Goal: Transaction & Acquisition: Purchase product/service

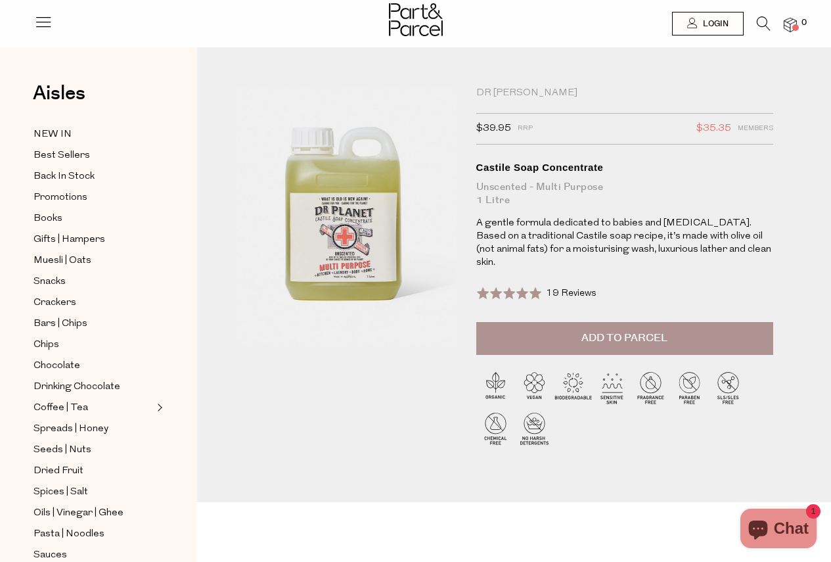
click at [618, 330] on span "Add to Parcel" at bounding box center [624, 337] width 86 height 15
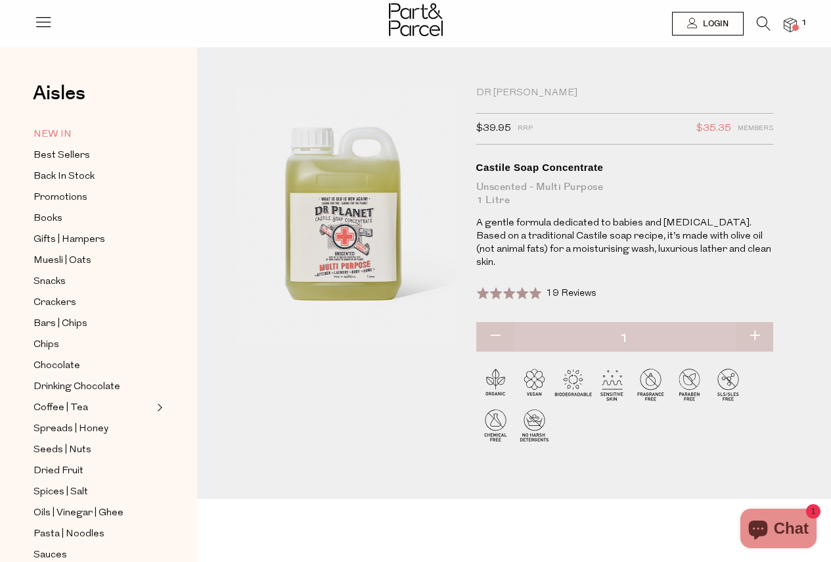
drag, startPoint x: 54, startPoint y: 135, endPoint x: 64, endPoint y: 139, distance: 10.9
click at [54, 134] on span "NEW IN" at bounding box center [53, 135] width 38 height 16
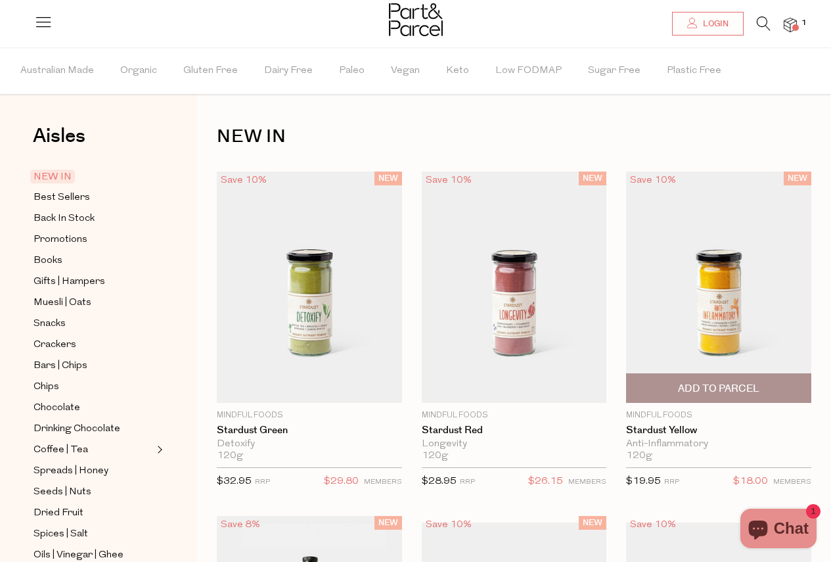
scroll to position [263, 0]
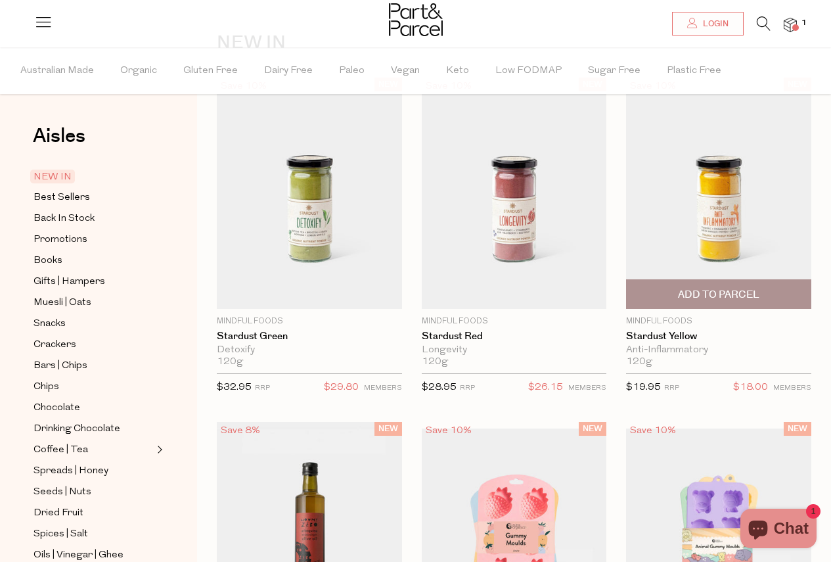
type input "[EMAIL_ADDRESS][DOMAIN_NAME]"
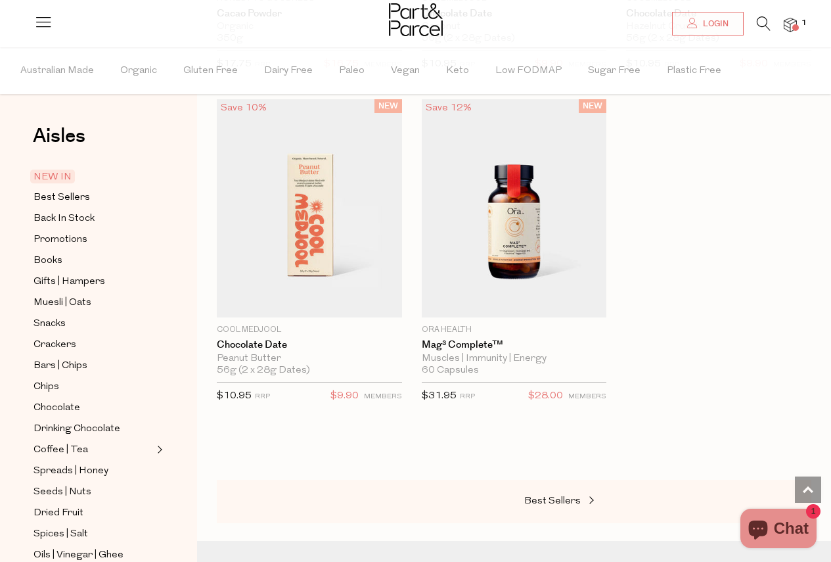
scroll to position [1445, 0]
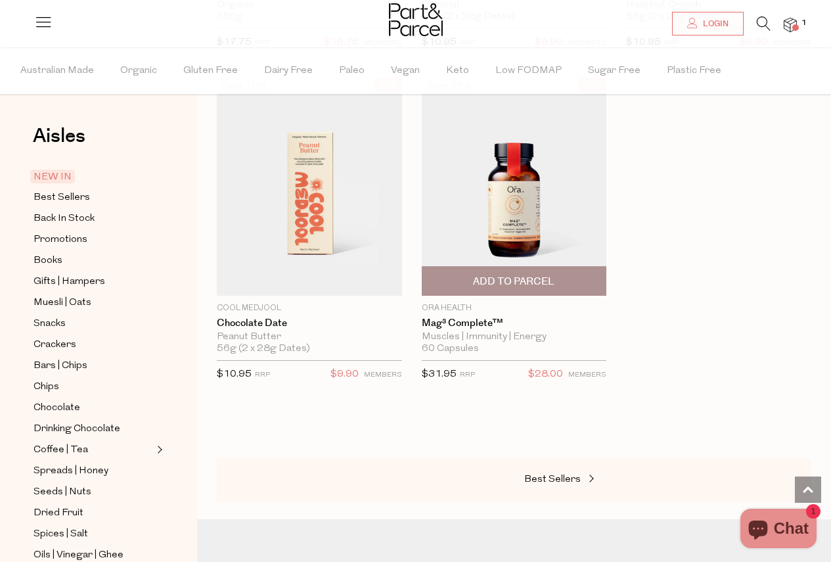
click at [501, 182] on img at bounding box center [514, 187] width 185 height 218
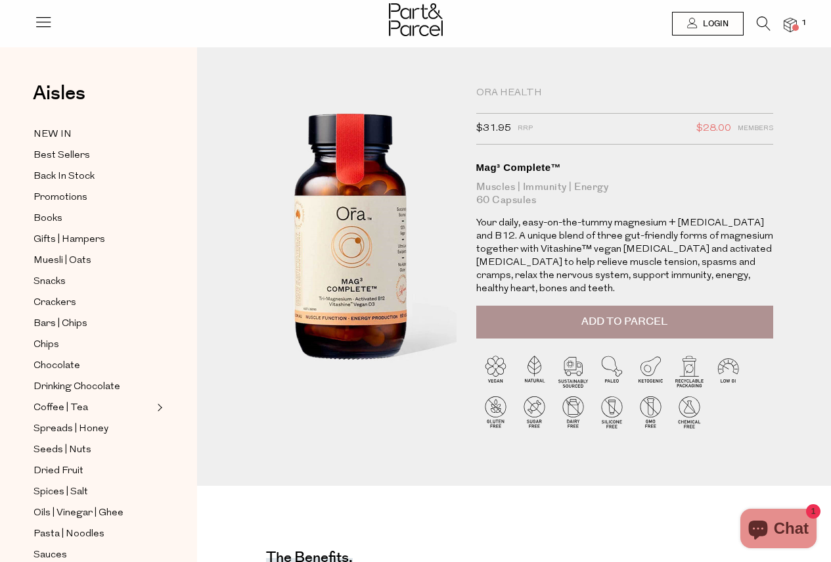
type input "[EMAIL_ADDRESS][DOMAIN_NAME]"
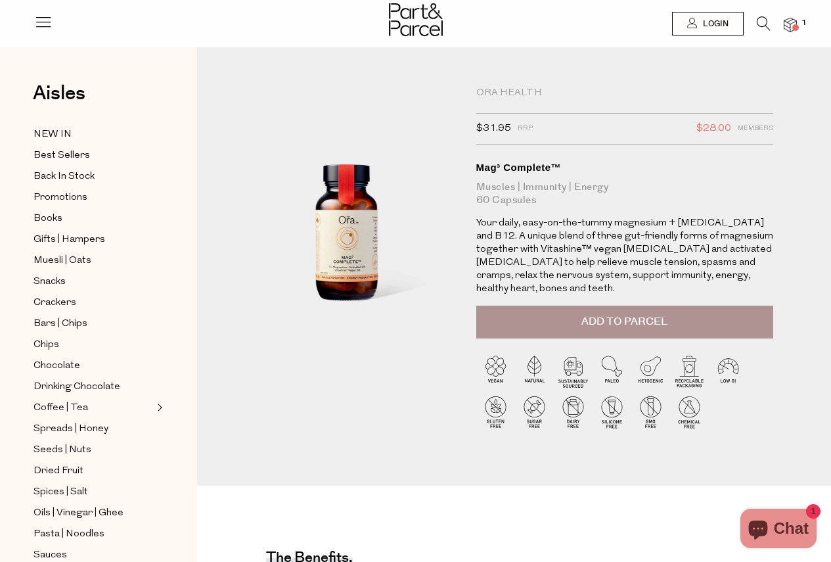
click at [662, 305] on button "Add to Parcel" at bounding box center [625, 321] width 298 height 33
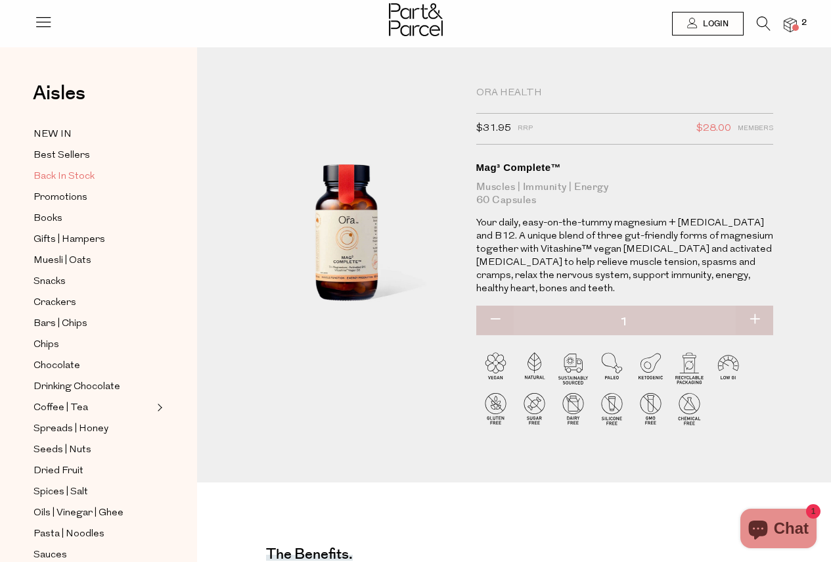
click at [74, 171] on span "Back In Stock" at bounding box center [64, 177] width 61 height 16
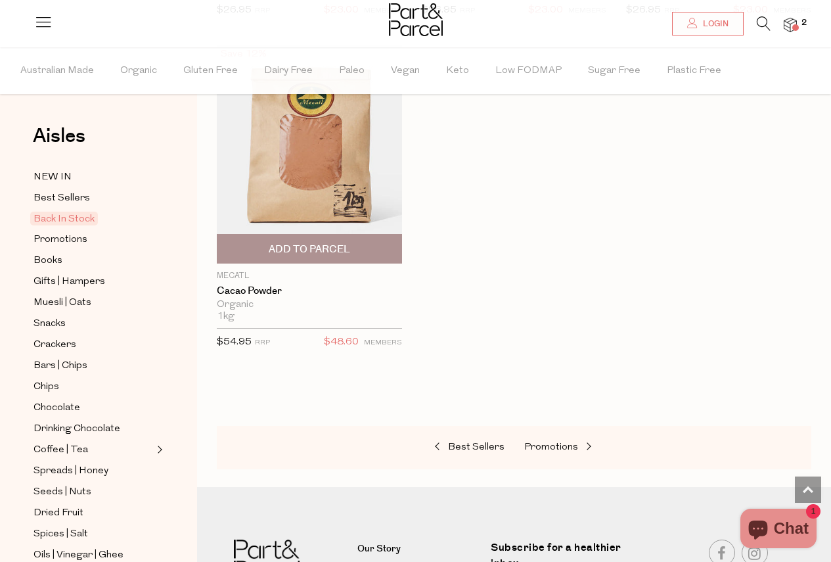
scroll to position [1117, 0]
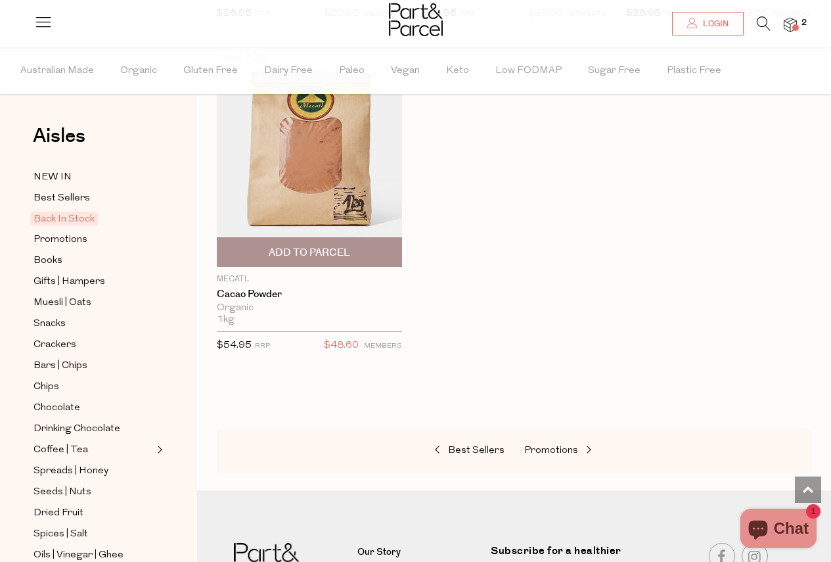
click at [300, 176] on img at bounding box center [309, 158] width 185 height 218
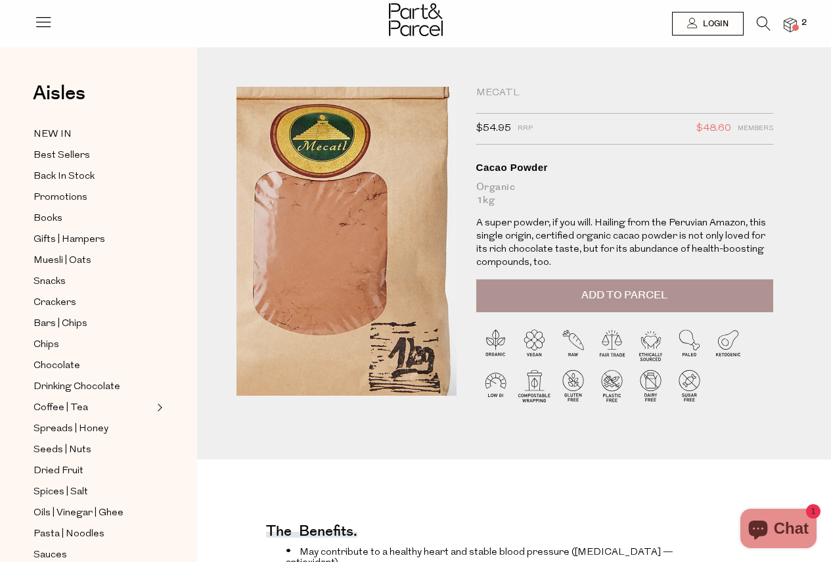
type input "[EMAIL_ADDRESS][DOMAIN_NAME]"
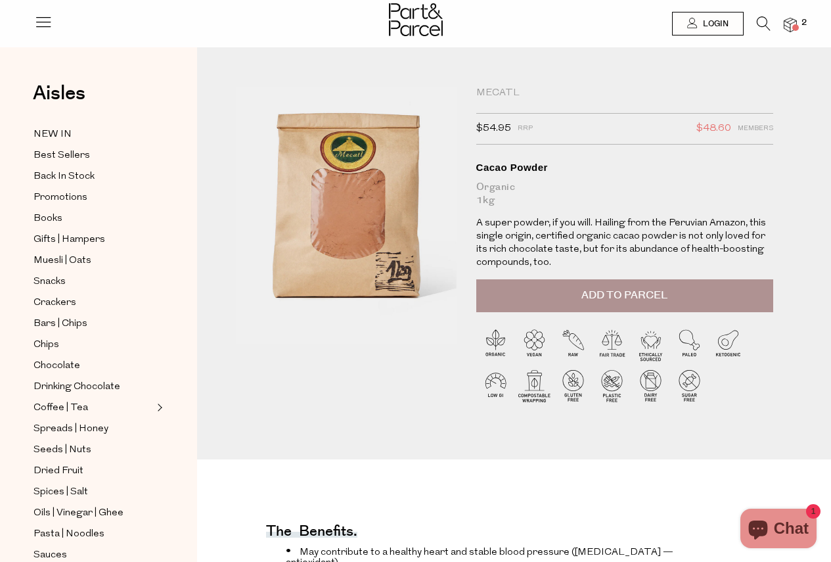
click at [630, 287] on button "Add to Parcel" at bounding box center [625, 295] width 298 height 33
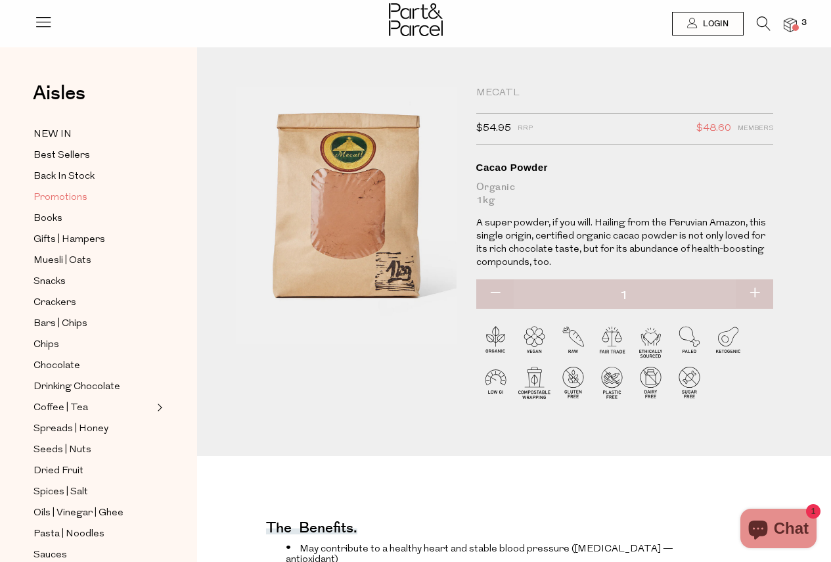
click at [70, 194] on span "Promotions" at bounding box center [61, 198] width 54 height 16
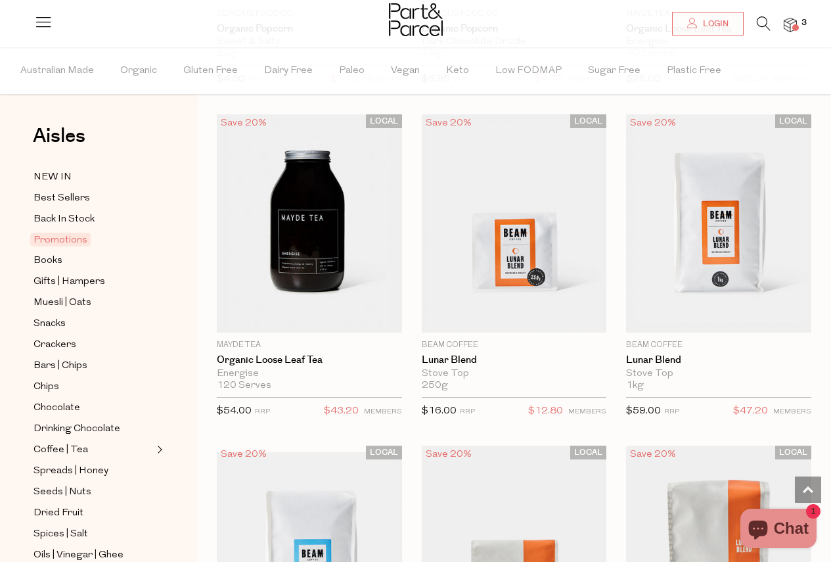
type input "[EMAIL_ADDRESS][DOMAIN_NAME]"
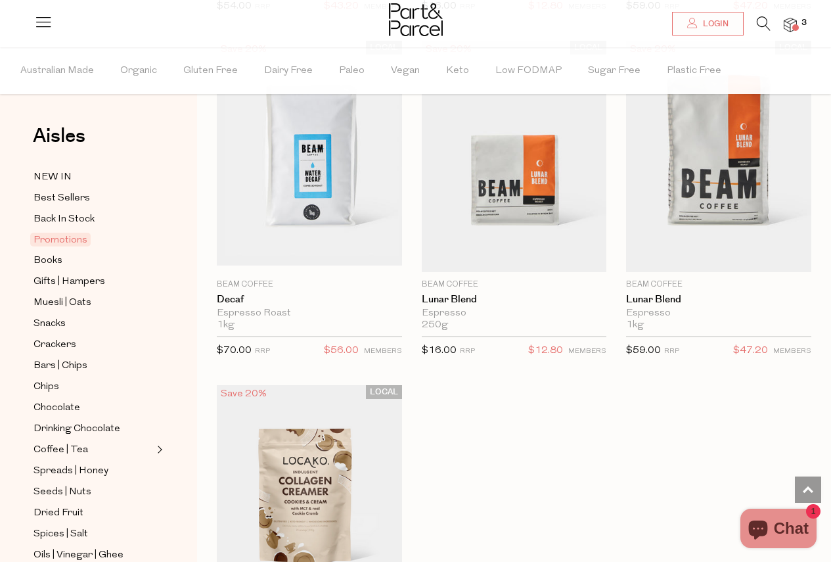
scroll to position [1774, 0]
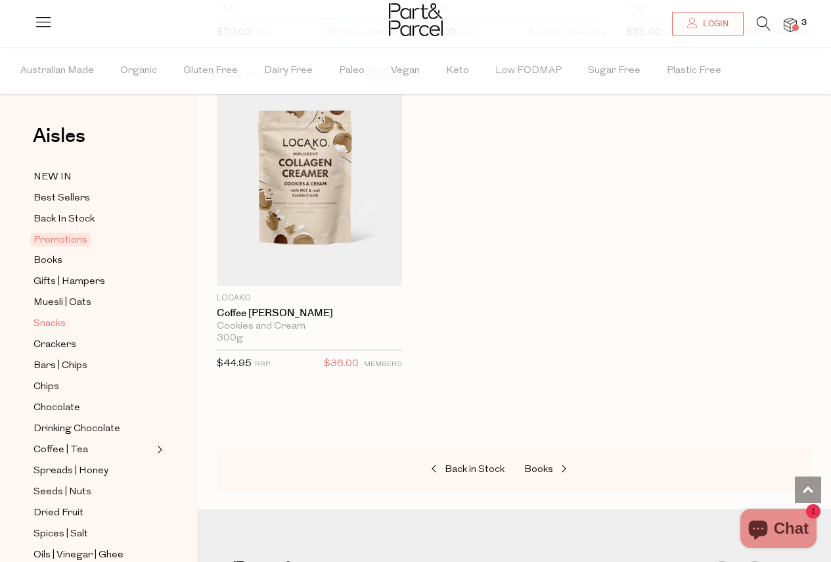
click at [55, 319] on span "Snacks" at bounding box center [50, 324] width 32 height 16
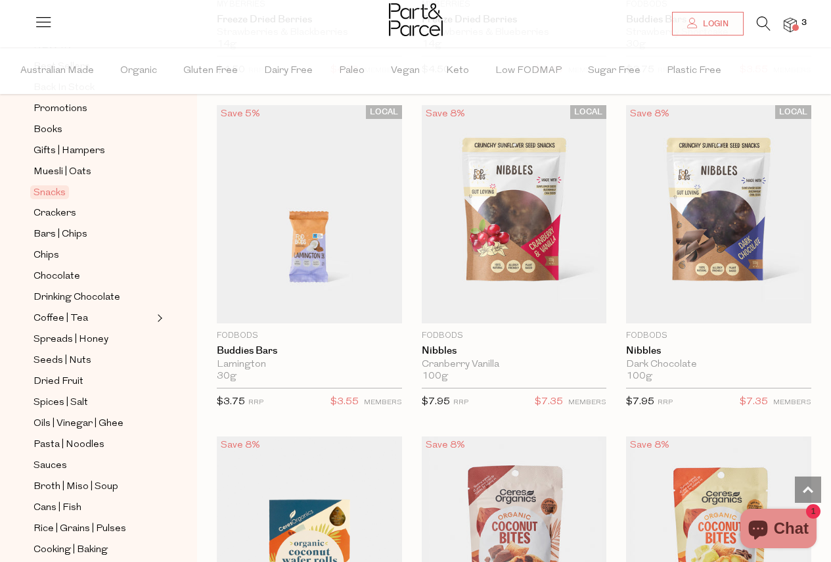
scroll to position [2759, 0]
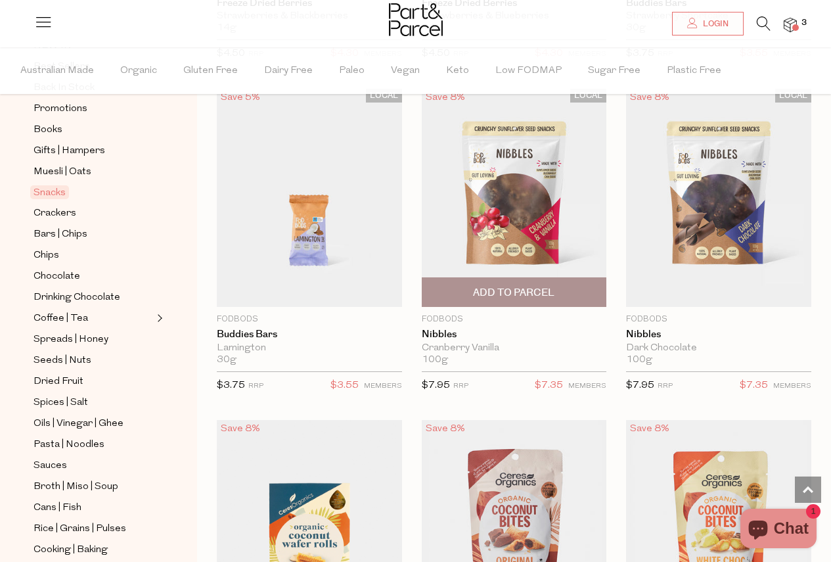
click at [481, 186] on img at bounding box center [514, 198] width 185 height 218
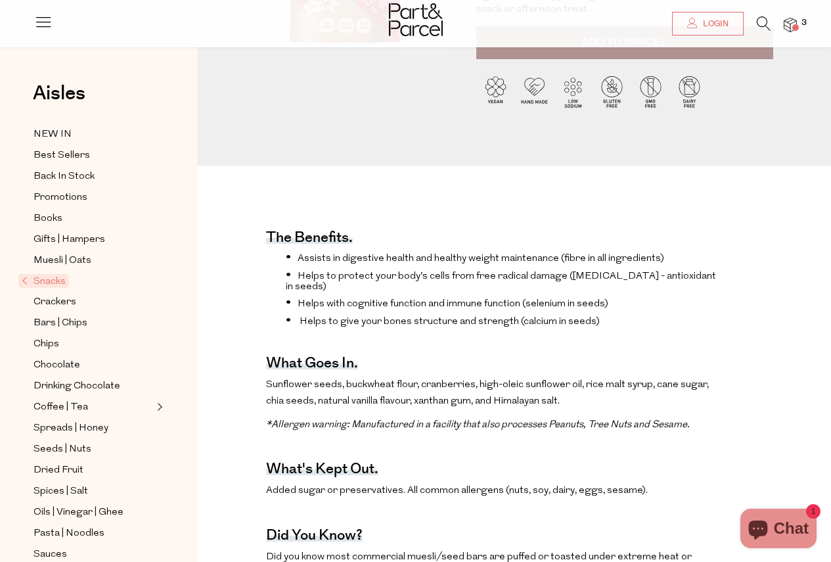
type input "[EMAIL_ADDRESS][DOMAIN_NAME]"
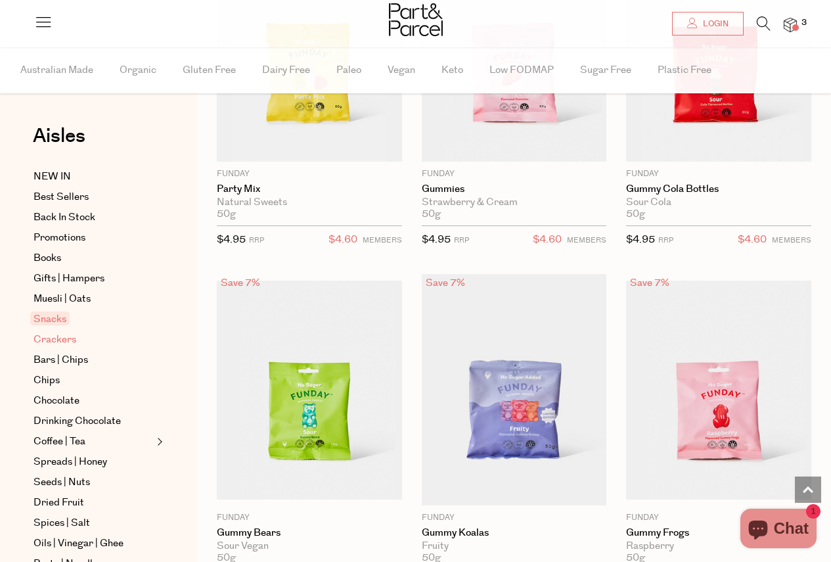
scroll to position [2732, 0]
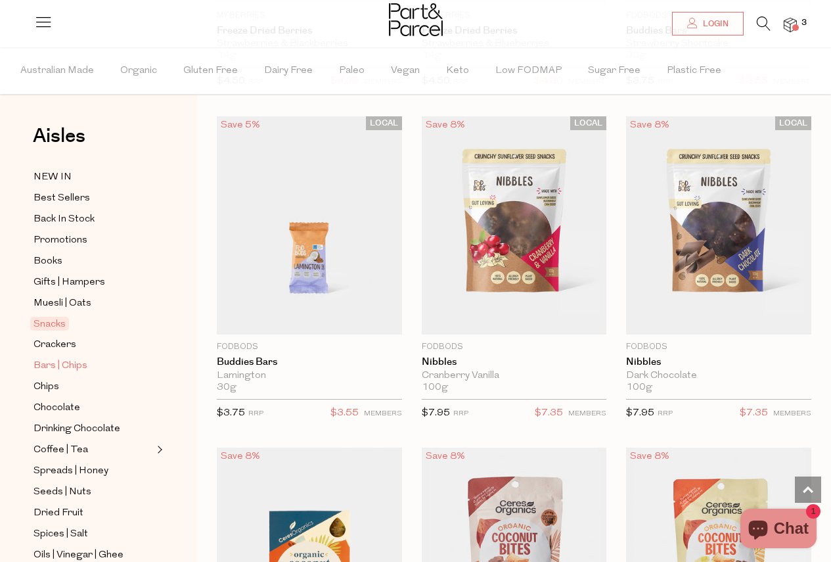
type input "[EMAIL_ADDRESS][DOMAIN_NAME]"
click at [64, 361] on span "Bars | Chips" at bounding box center [61, 366] width 54 height 16
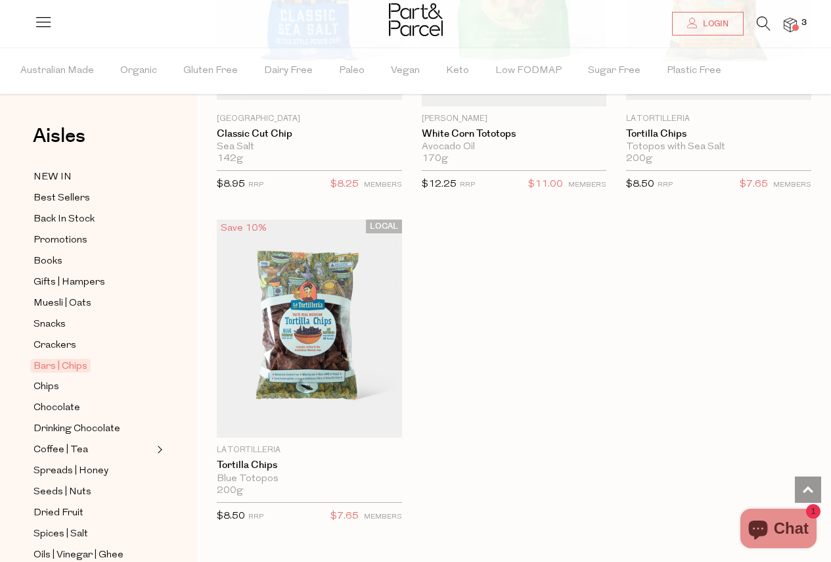
scroll to position [7686, 0]
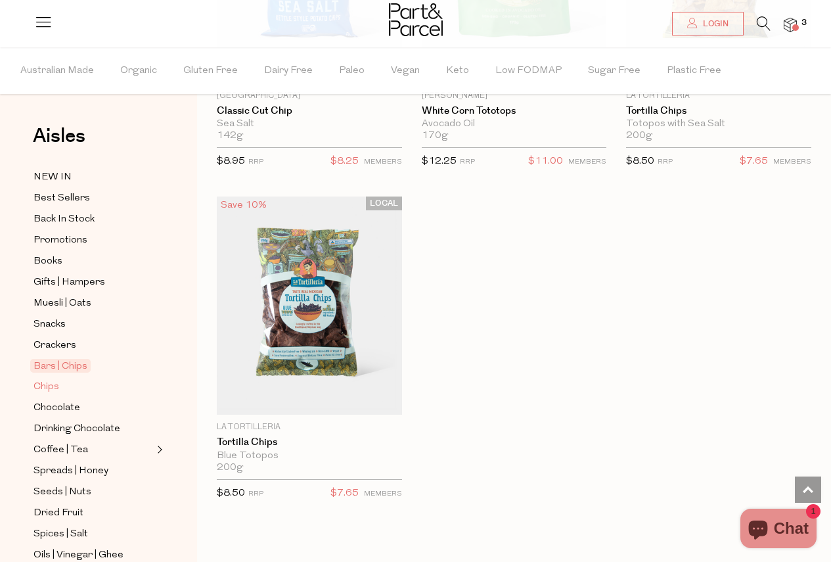
click at [50, 380] on span "Chips" at bounding box center [47, 387] width 26 height 16
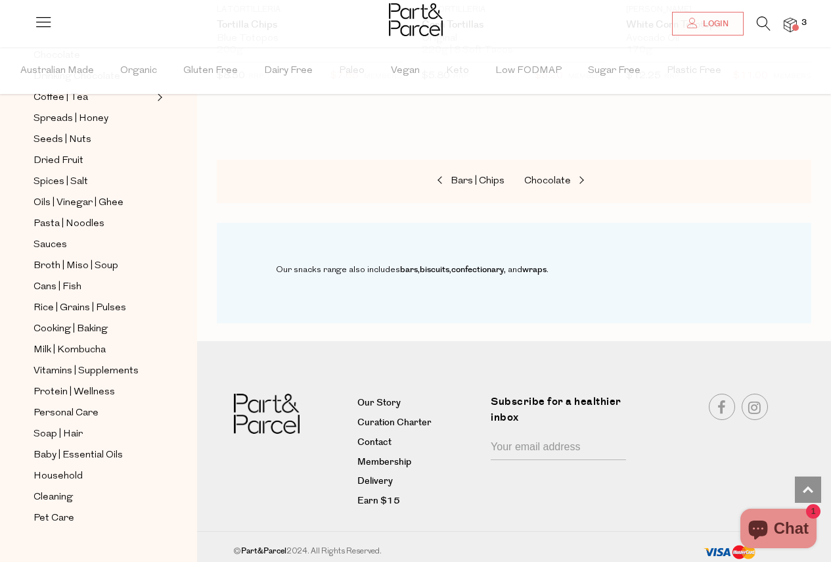
scroll to position [89, 0]
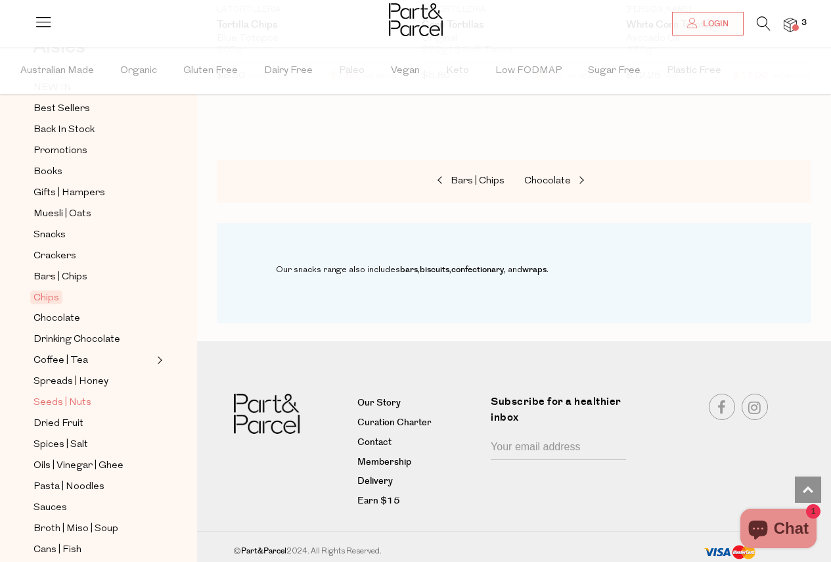
click at [71, 395] on span "Seeds | Nuts" at bounding box center [63, 403] width 58 height 16
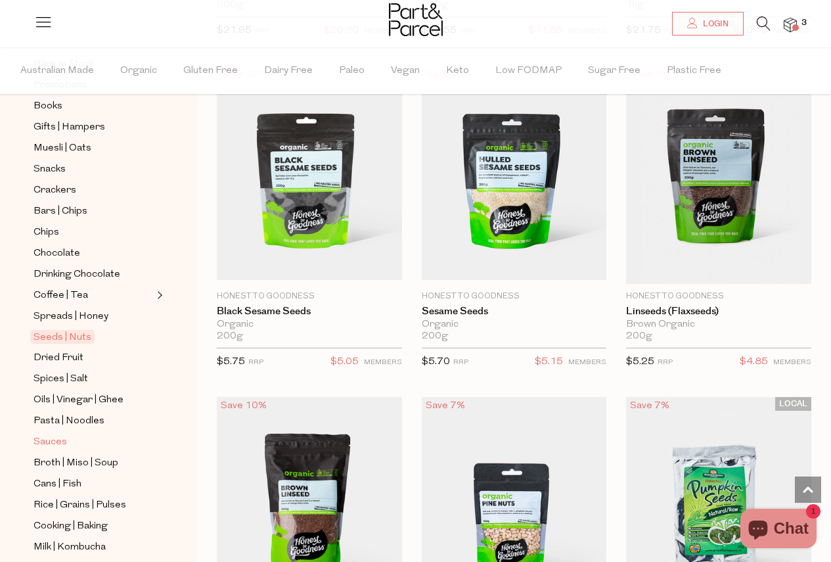
scroll to position [197, 0]
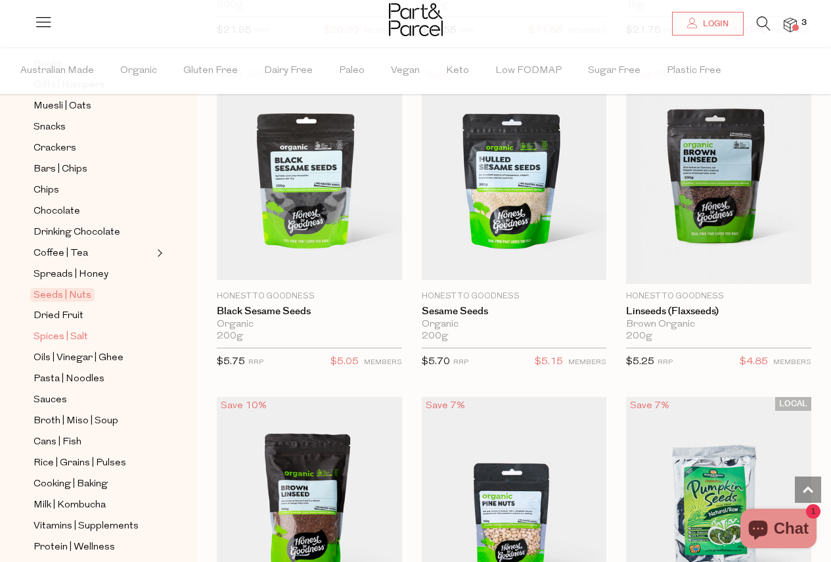
click at [72, 329] on span "Spices | Salt" at bounding box center [61, 337] width 55 height 16
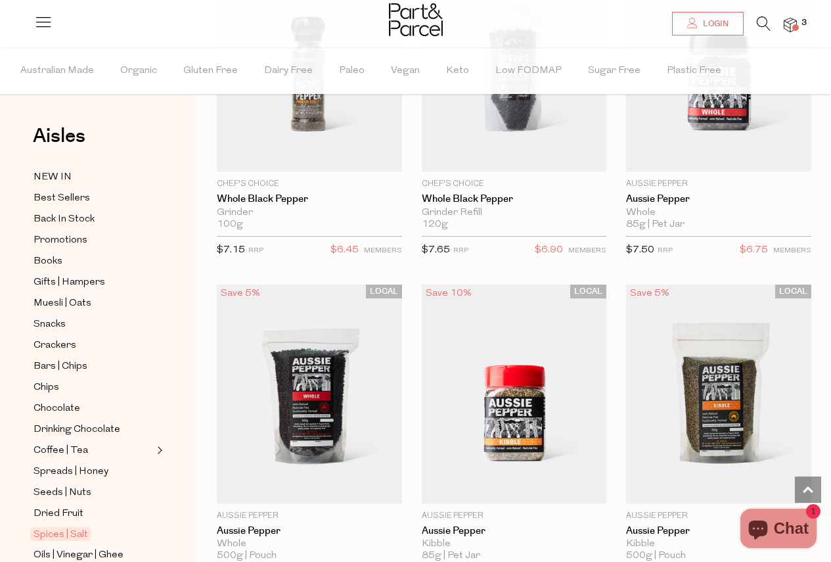
scroll to position [1708, 0]
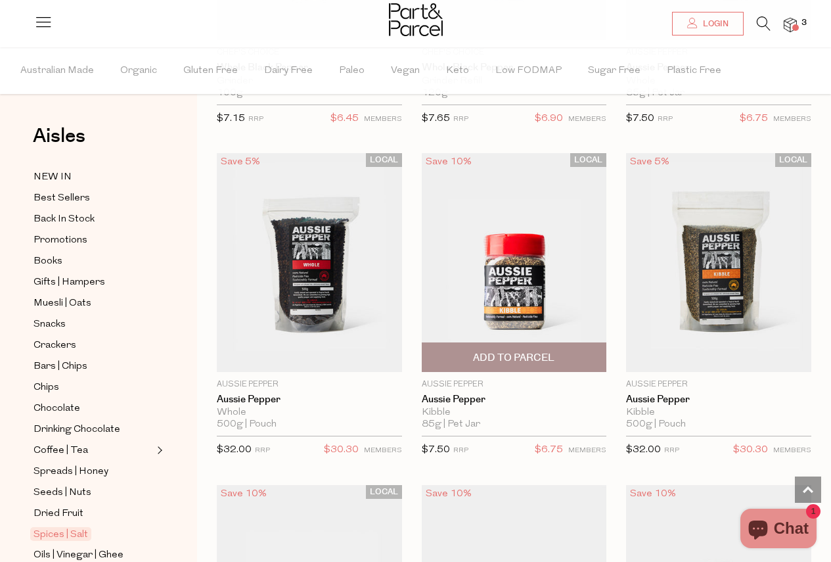
click at [514, 351] on span "Add To Parcel" at bounding box center [513, 358] width 81 height 14
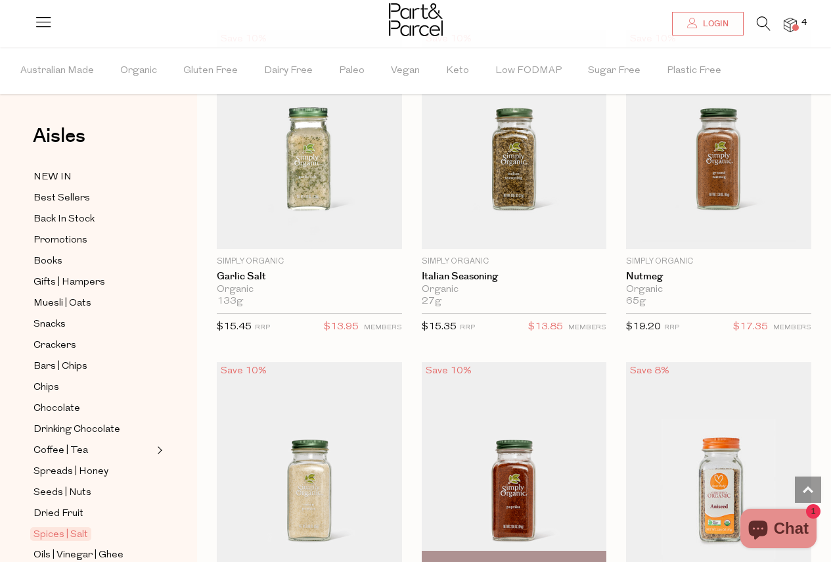
scroll to position [3088, 0]
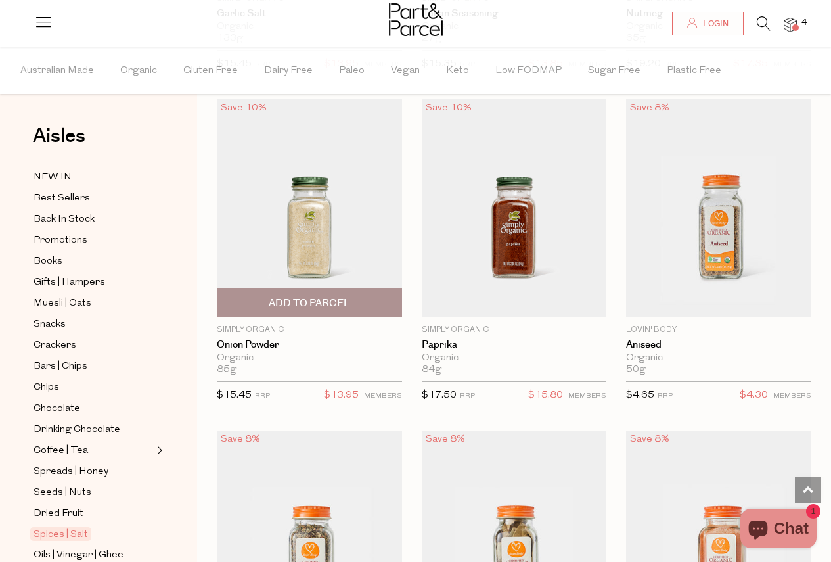
click at [319, 296] on span "Add To Parcel" at bounding box center [309, 303] width 81 height 14
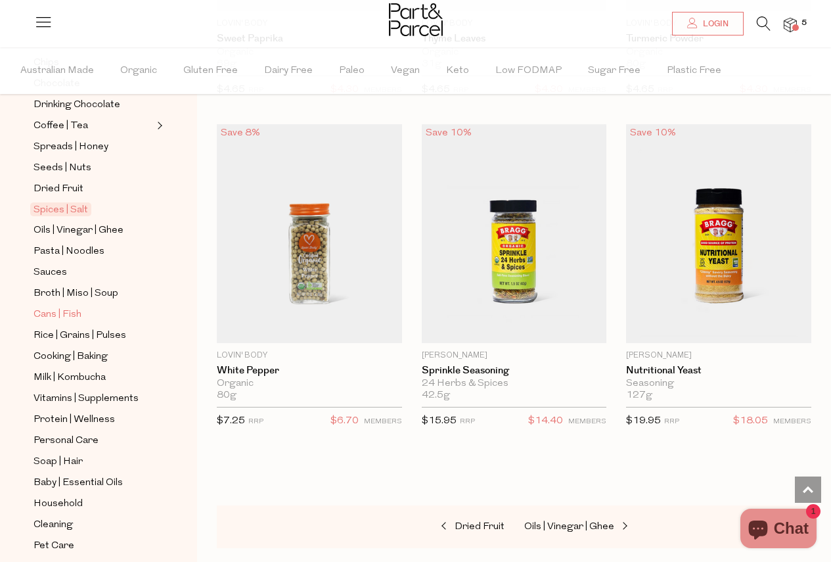
scroll to position [328, 0]
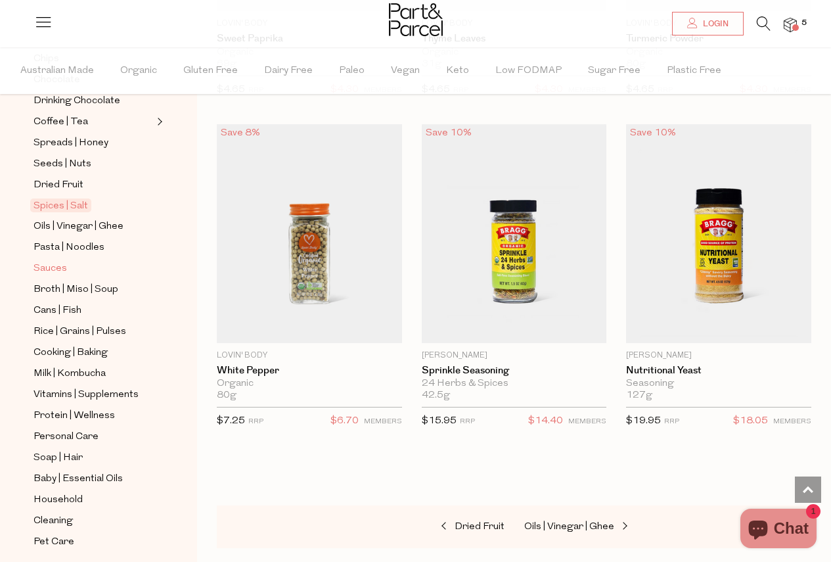
click at [45, 261] on span "Sauces" at bounding box center [51, 269] width 34 height 16
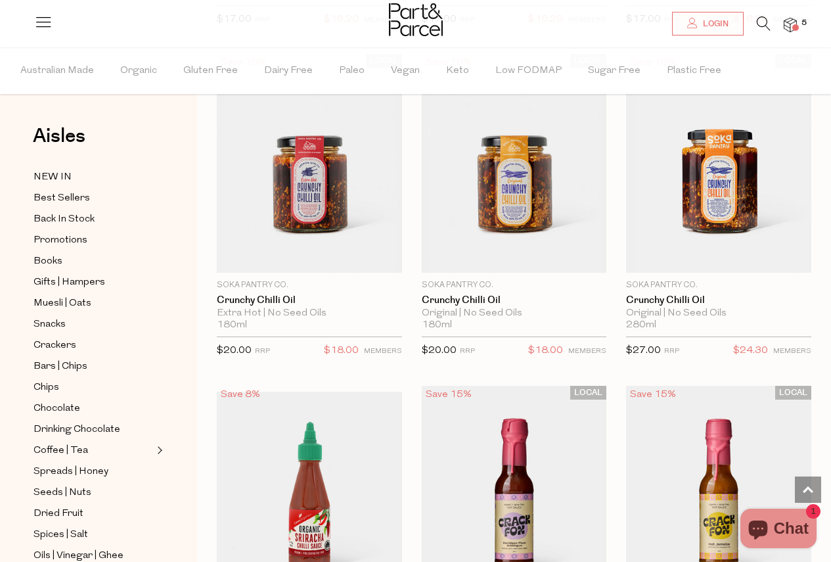
scroll to position [2766, 0]
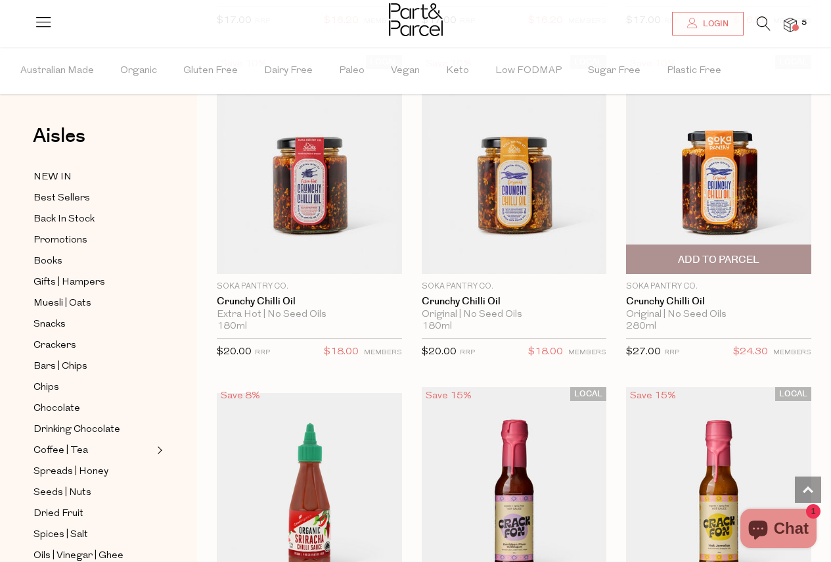
click at [753, 253] on span "Add To Parcel" at bounding box center [718, 260] width 81 height 14
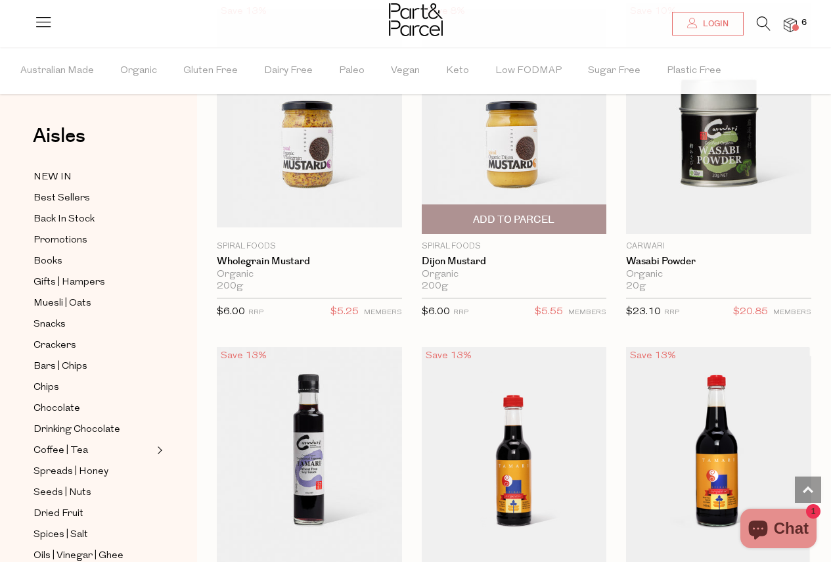
scroll to position [4803, 0]
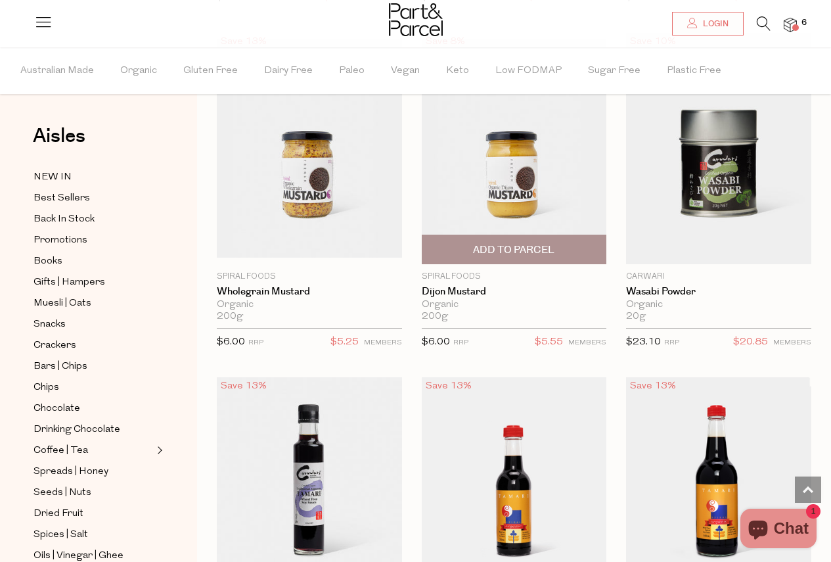
click at [514, 243] on span "Add To Parcel" at bounding box center [513, 250] width 81 height 14
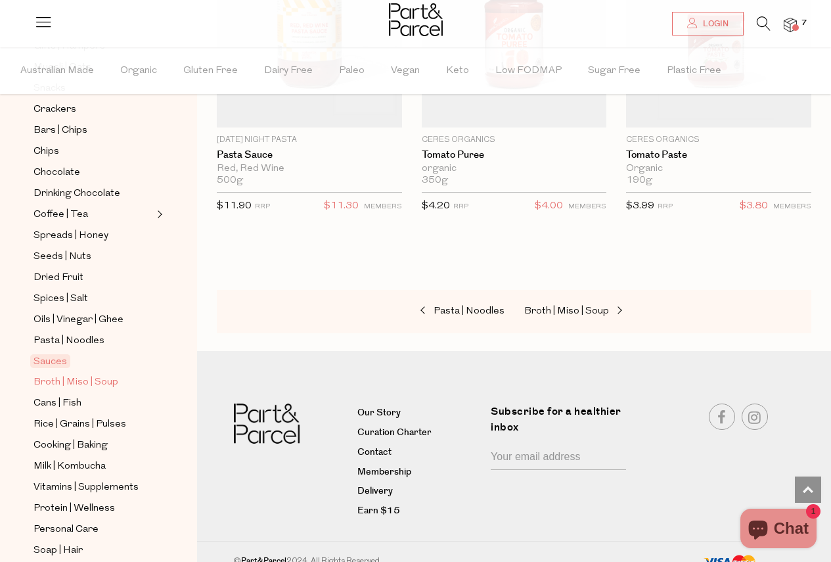
scroll to position [263, 0]
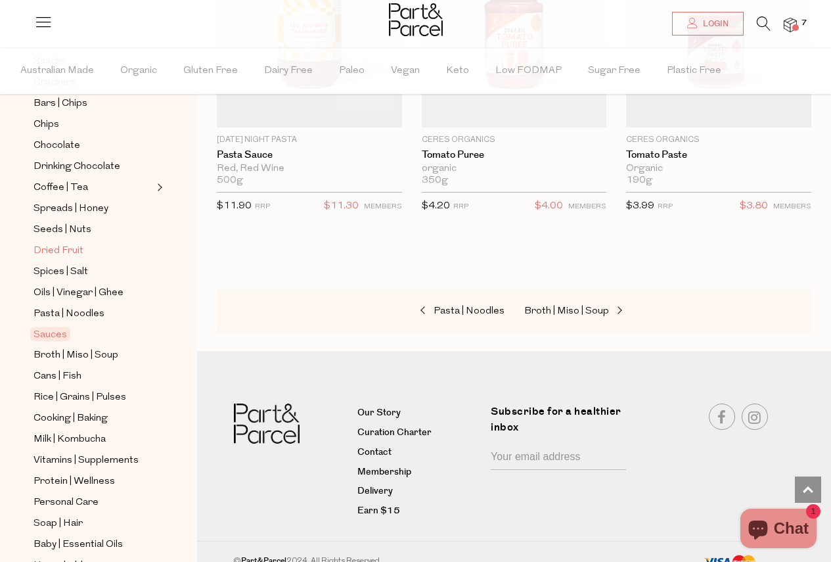
click at [67, 243] on span "Dried Fruit" at bounding box center [59, 251] width 50 height 16
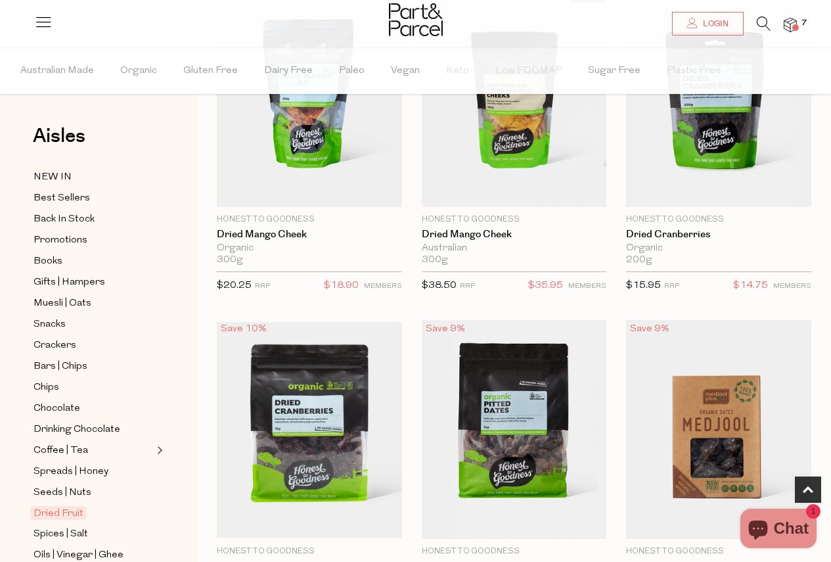
scroll to position [657, 0]
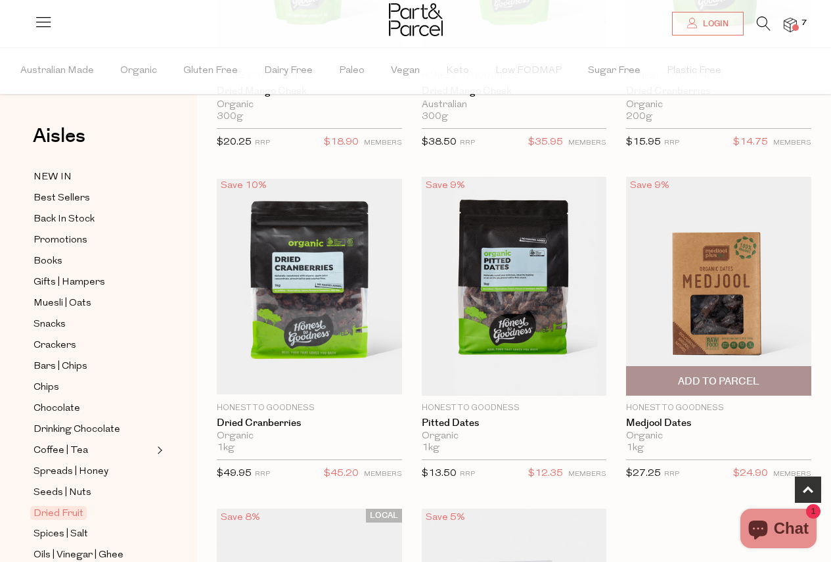
click at [717, 383] on span "Add To Parcel" at bounding box center [718, 381] width 81 height 14
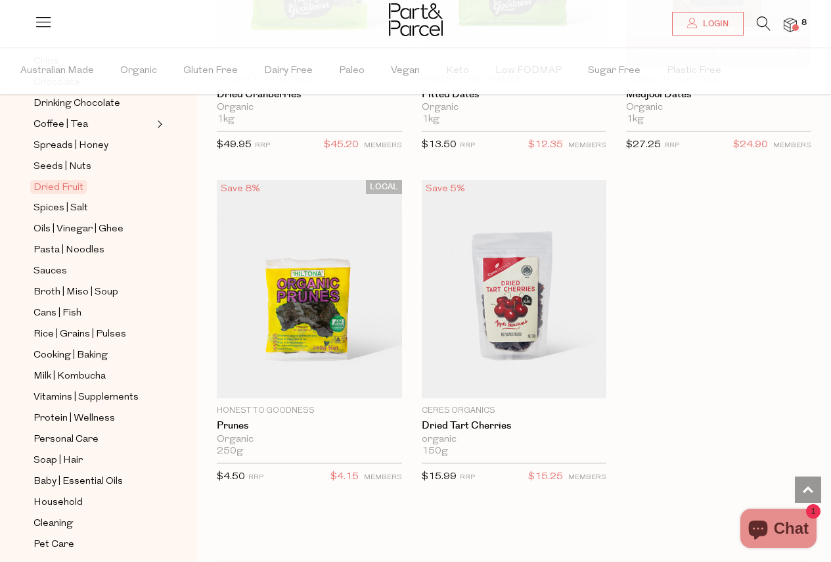
scroll to position [328, 0]
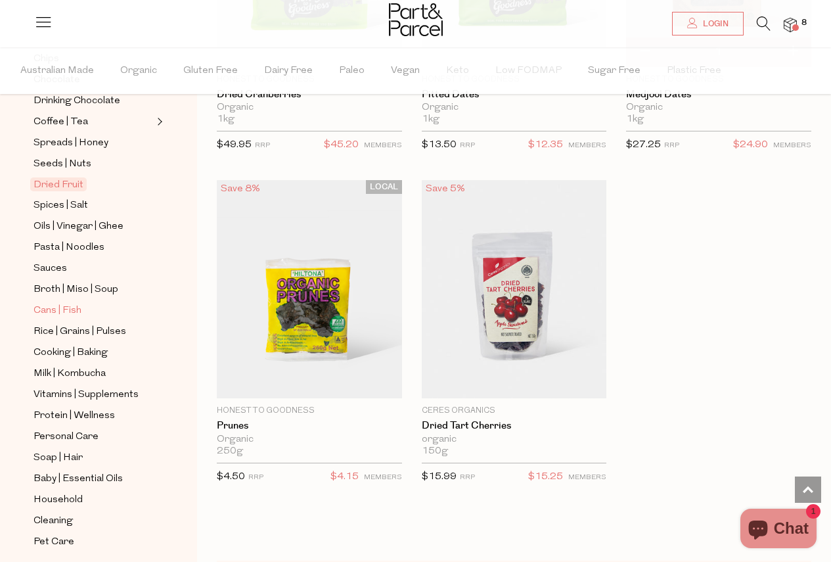
click at [57, 303] on span "Cans | Fish" at bounding box center [58, 311] width 48 height 16
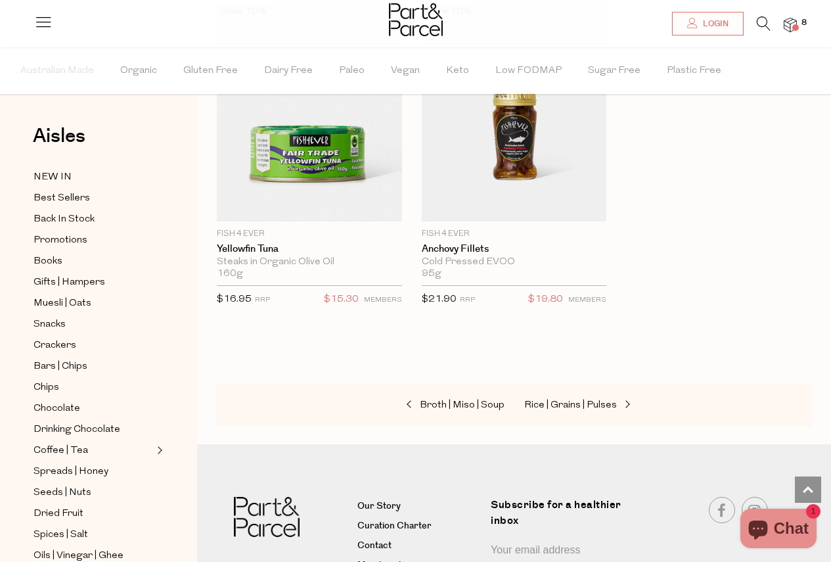
scroll to position [328, 0]
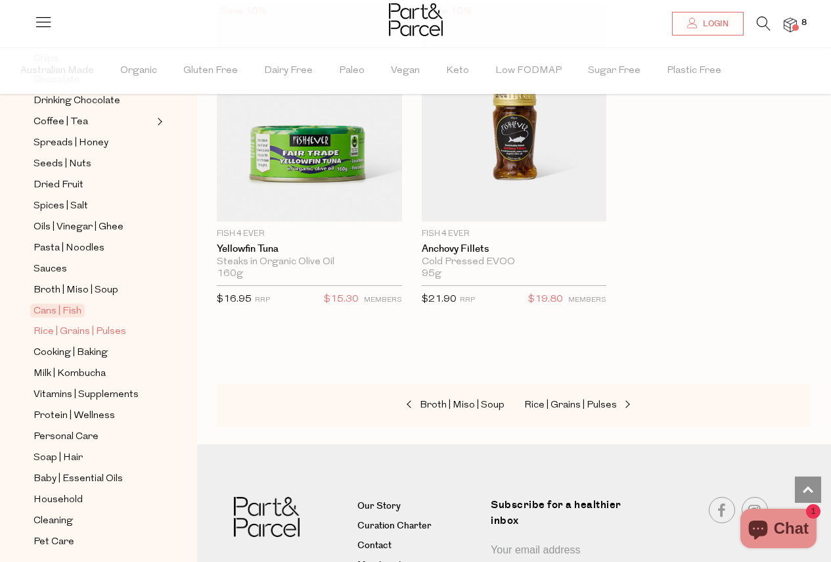
click at [108, 324] on span "Rice | Grains | Pulses" at bounding box center [80, 332] width 93 height 16
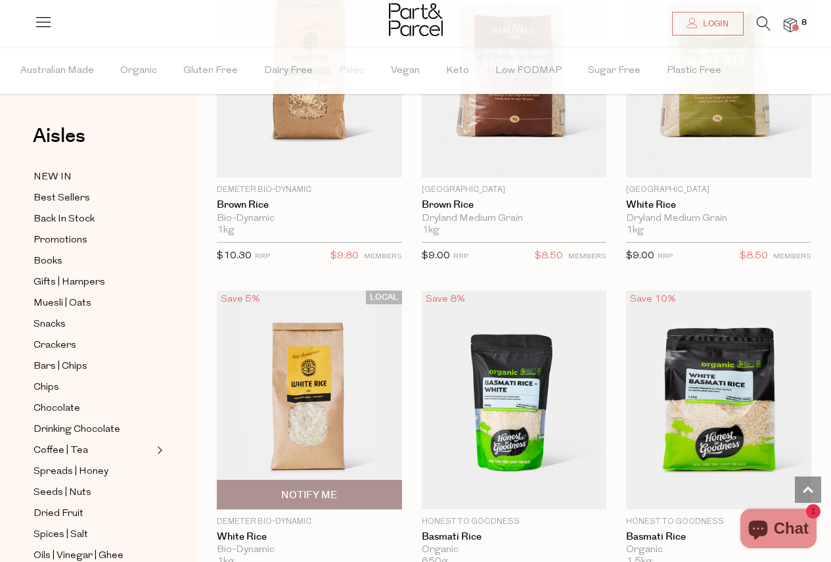
scroll to position [920, 0]
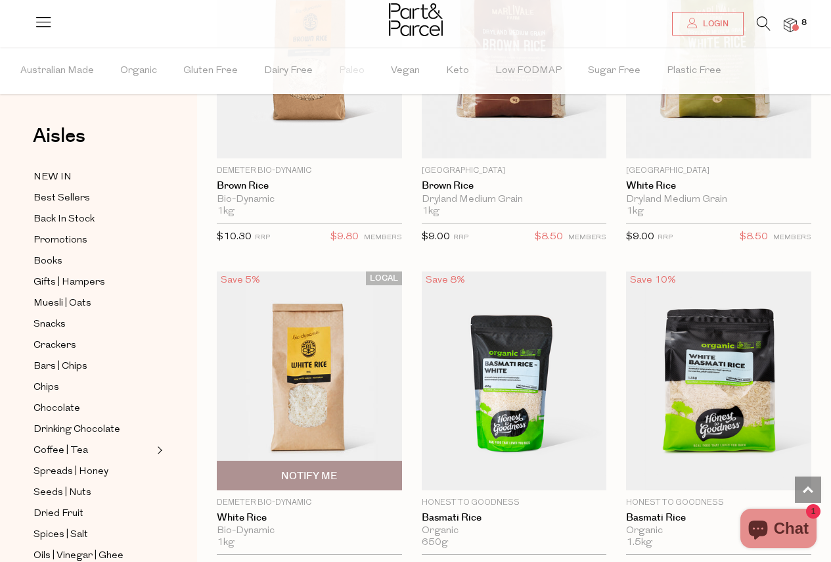
click at [315, 279] on img at bounding box center [309, 380] width 185 height 218
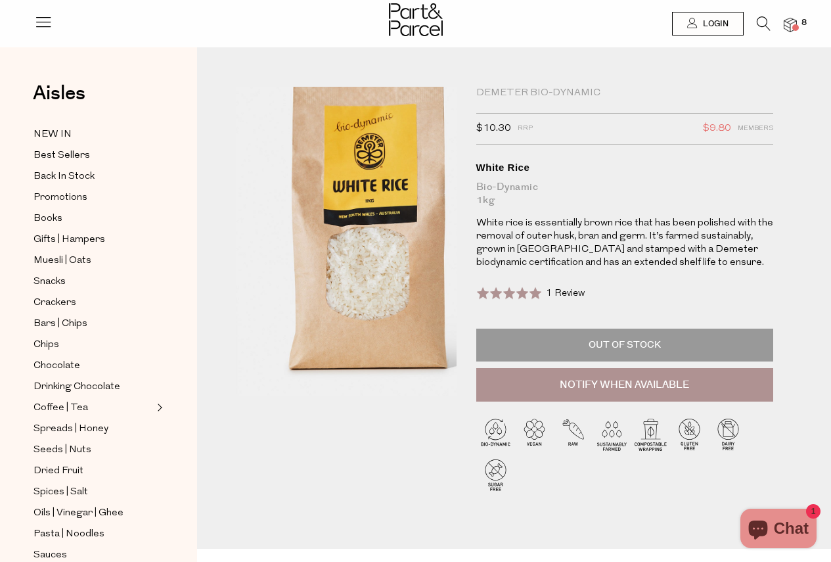
type input "[EMAIL_ADDRESS][DOMAIN_NAME]"
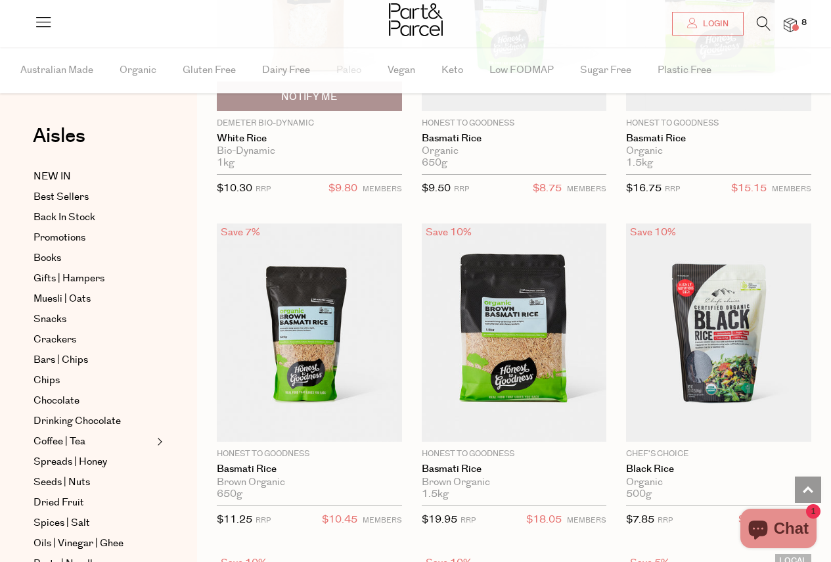
scroll to position [1284, 0]
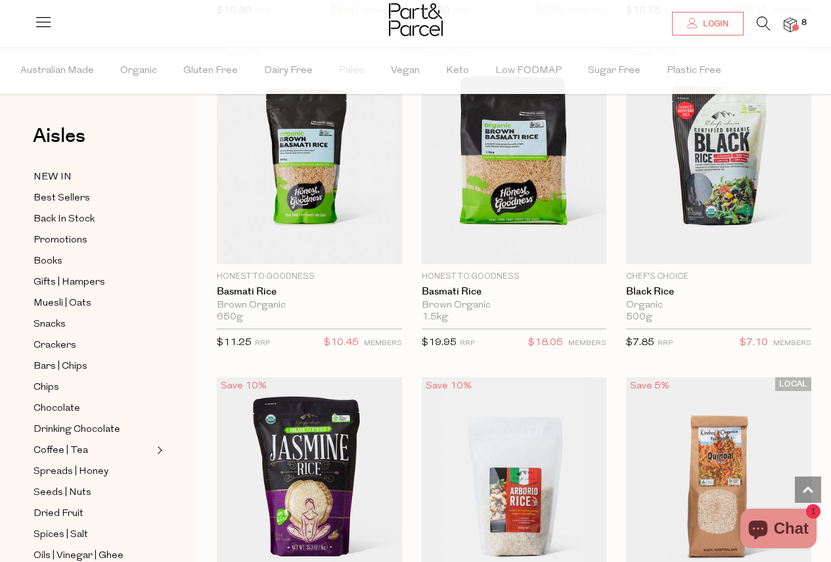
type input "[EMAIL_ADDRESS][DOMAIN_NAME]"
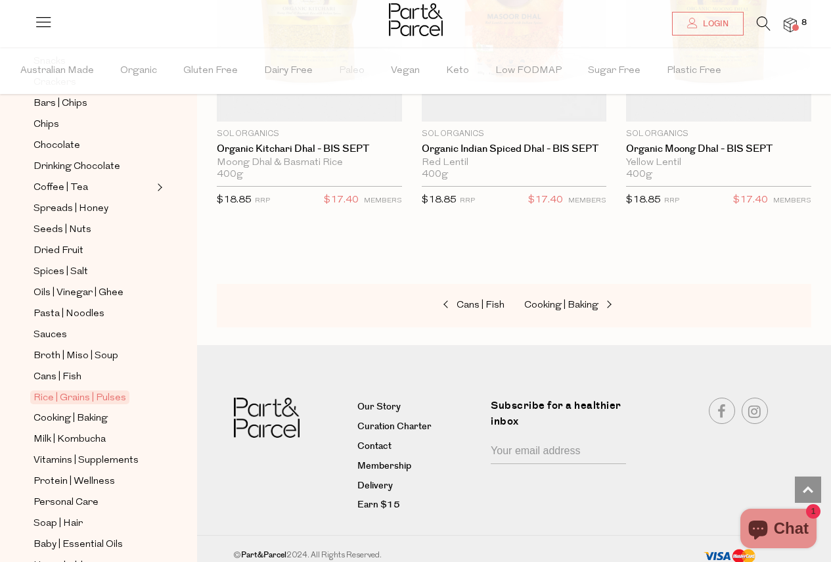
scroll to position [352, 0]
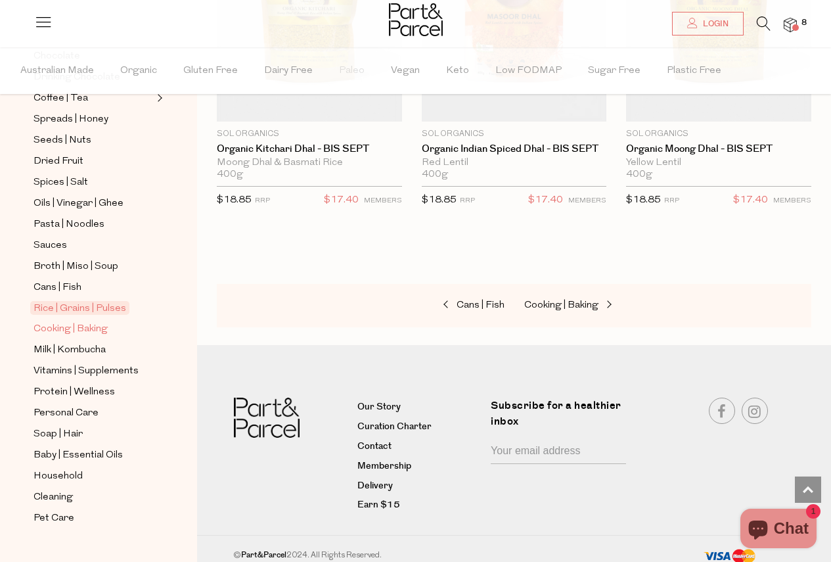
drag, startPoint x: 97, startPoint y: 310, endPoint x: 106, endPoint y: 309, distance: 8.6
click at [97, 321] on span "Cooking | Baking" at bounding box center [71, 329] width 74 height 16
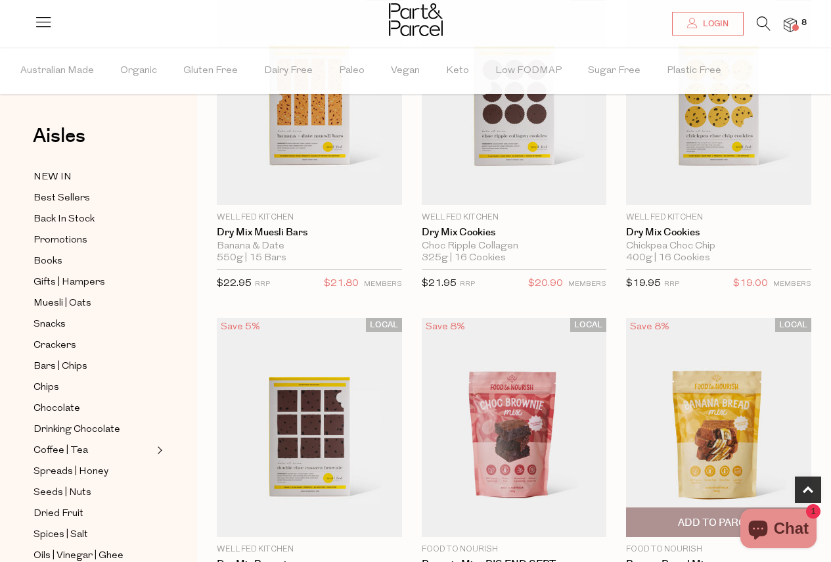
scroll to position [723, 0]
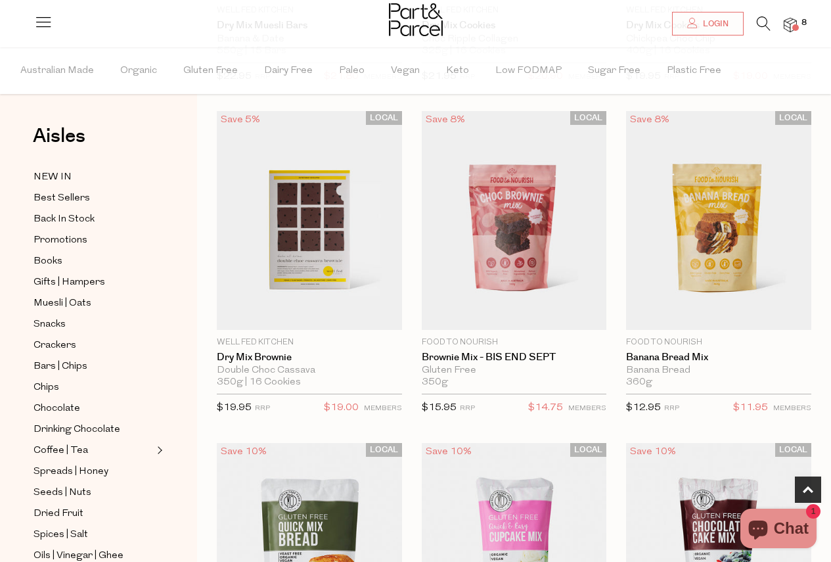
click at [528, 315] on span "Notify Me" at bounding box center [514, 322] width 56 height 14
type input "Notify when available"
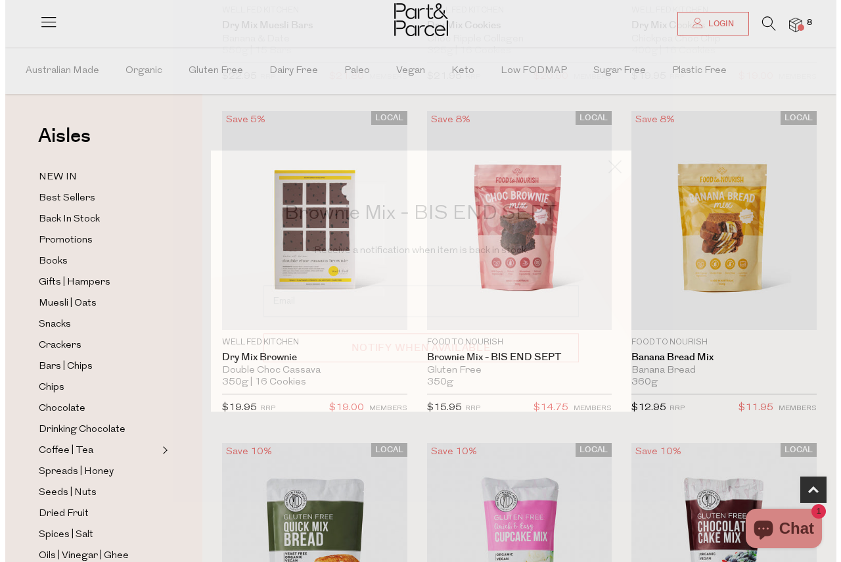
scroll to position [731, 0]
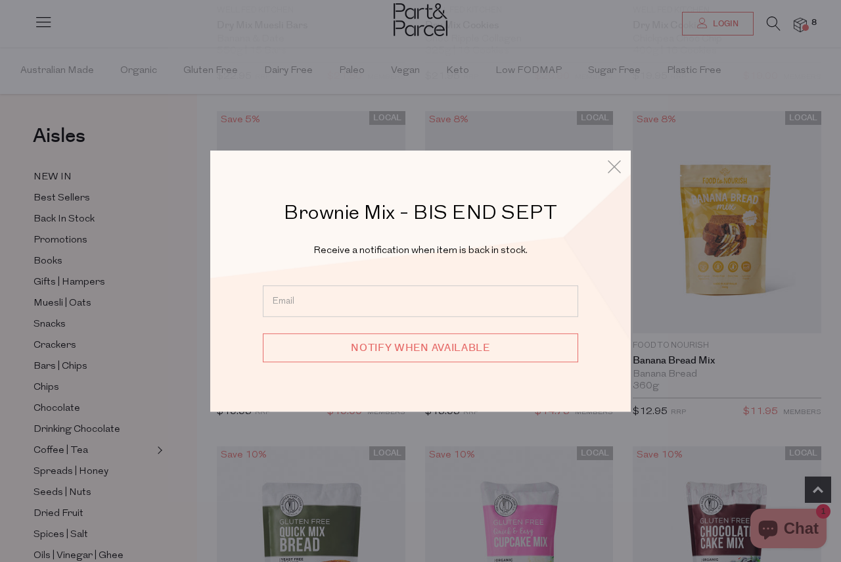
click at [421, 279] on div "Brownie Mix - BIS END SEPT Receive a notification when item is back in stock. N…" at bounding box center [420, 289] width 355 height 179
click at [413, 294] on input "email" at bounding box center [420, 301] width 315 height 32
type input "[EMAIL_ADDRESS][DOMAIN_NAME]"
drag, startPoint x: 608, startPoint y: 353, endPoint x: 510, endPoint y: 353, distance: 97.2
click at [606, 353] on div "Brownie Mix - BIS END SEPT Receive a notification when item is back in stock. c…" at bounding box center [420, 280] width 420 height 261
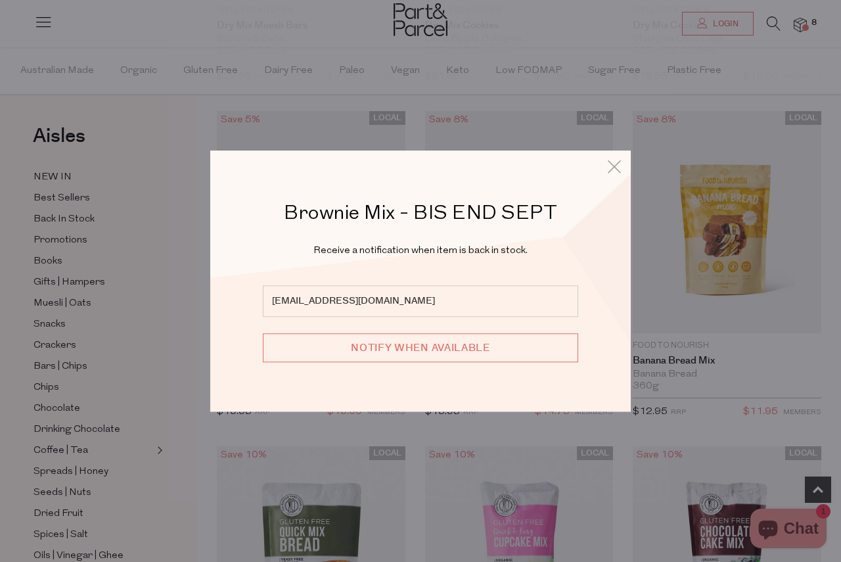
click at [445, 351] on input "Notify when available" at bounding box center [420, 347] width 315 height 29
type input "We will be in touch"
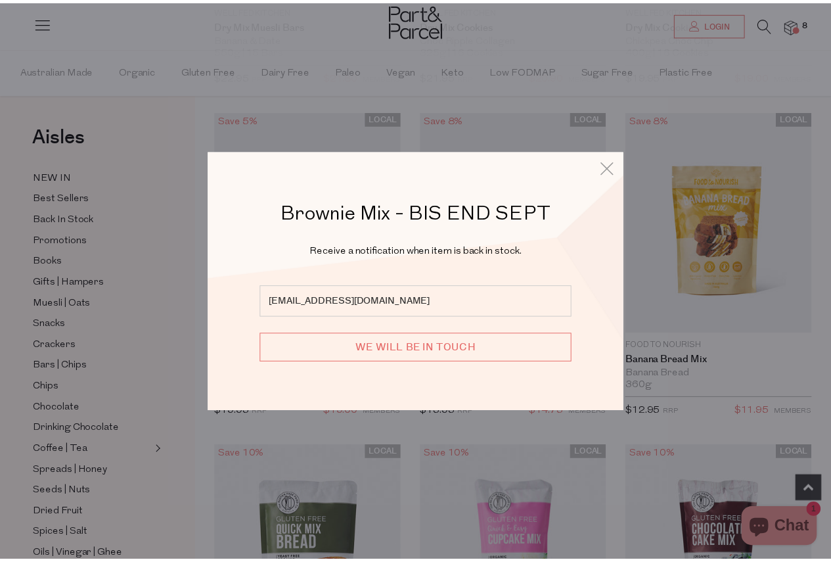
scroll to position [723, 0]
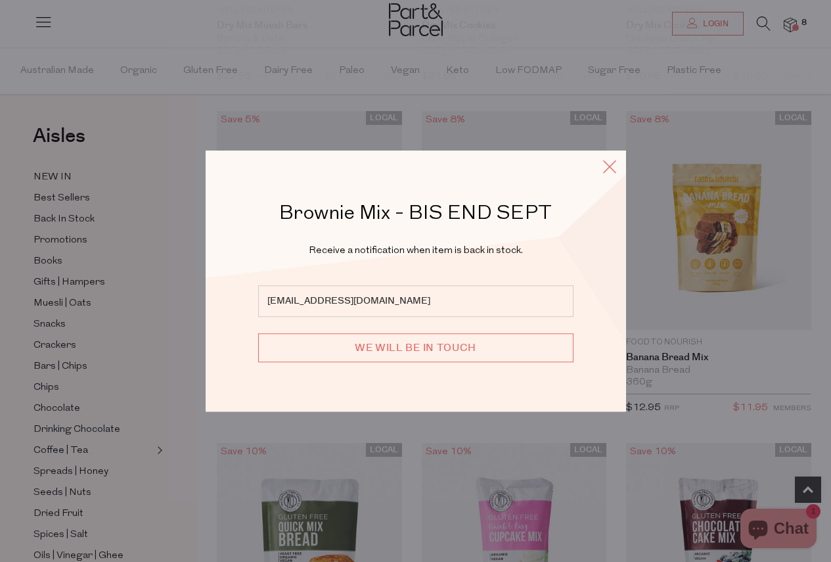
click at [613, 164] on icon at bounding box center [610, 166] width 20 height 19
click at [614, 169] on icon at bounding box center [610, 166] width 20 height 19
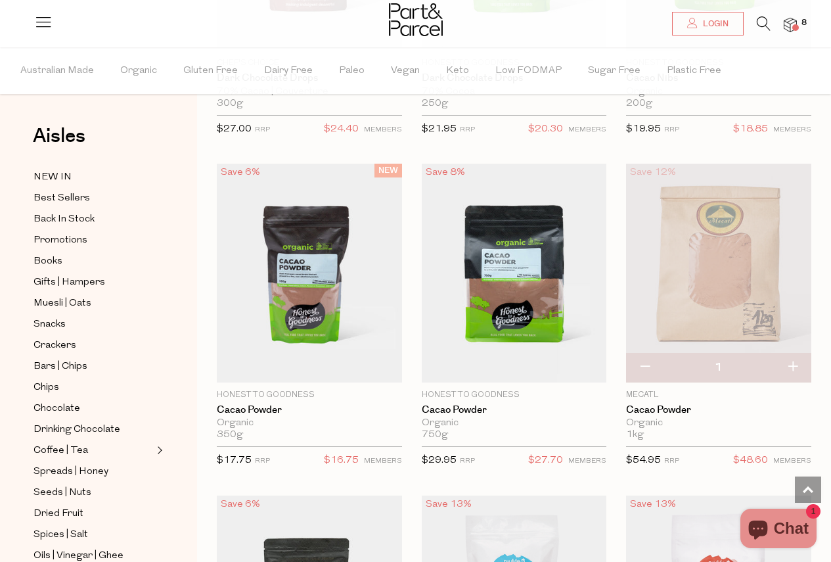
scroll to position [3022, 0]
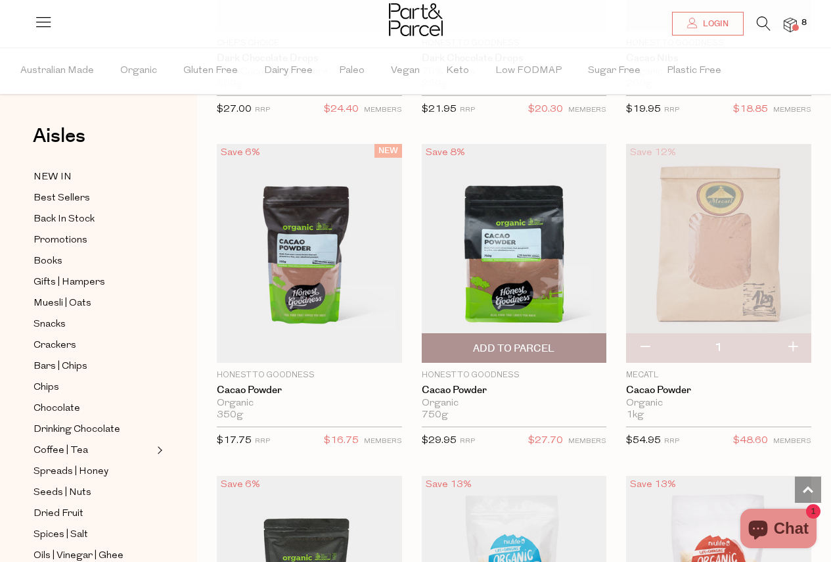
click at [522, 347] on span "Add To Parcel" at bounding box center [513, 349] width 81 height 14
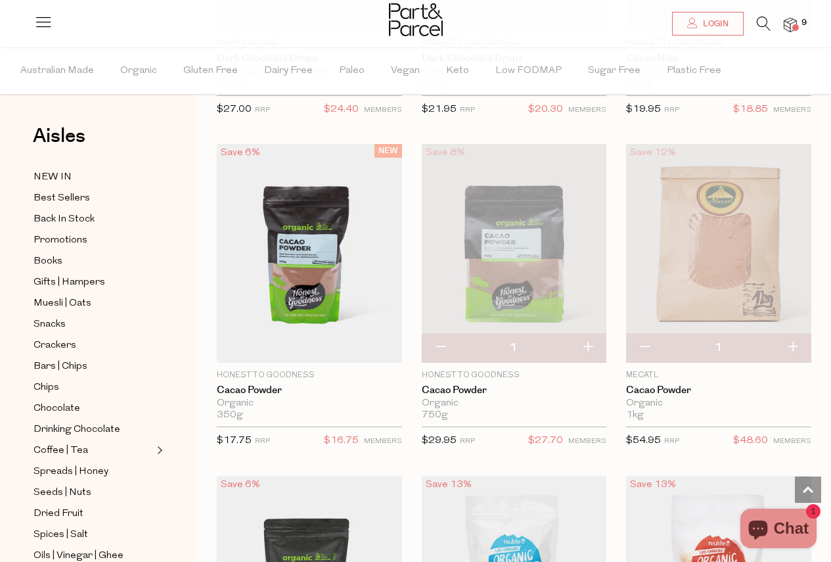
click at [642, 342] on button "button" at bounding box center [644, 347] width 37 height 29
type input "0"
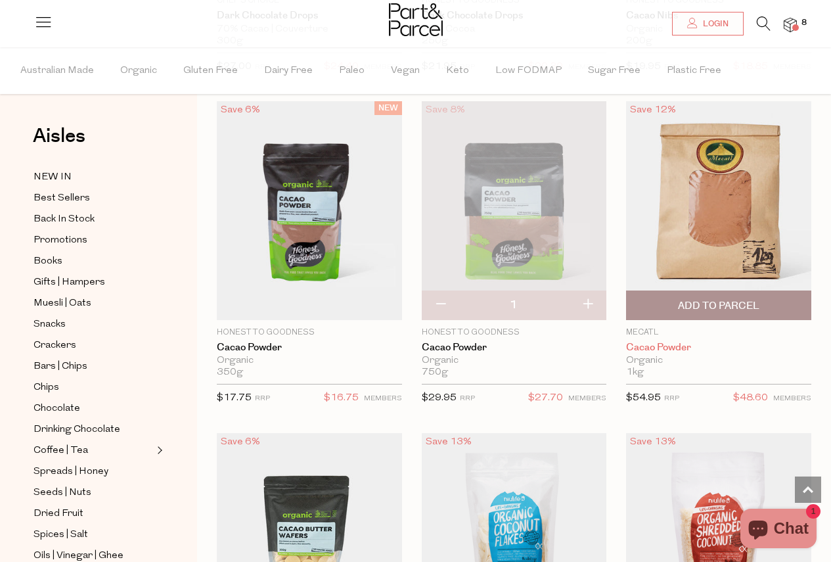
scroll to position [3088, 0]
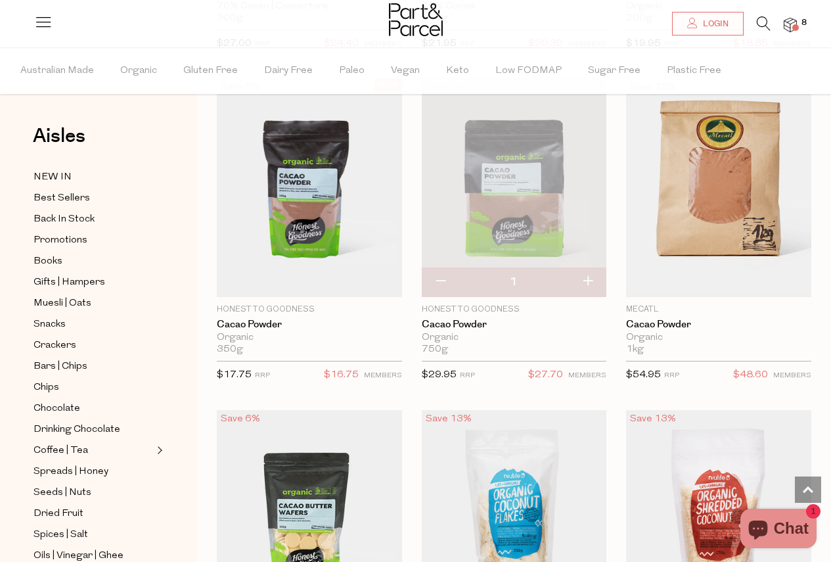
click at [537, 147] on img at bounding box center [514, 187] width 185 height 218
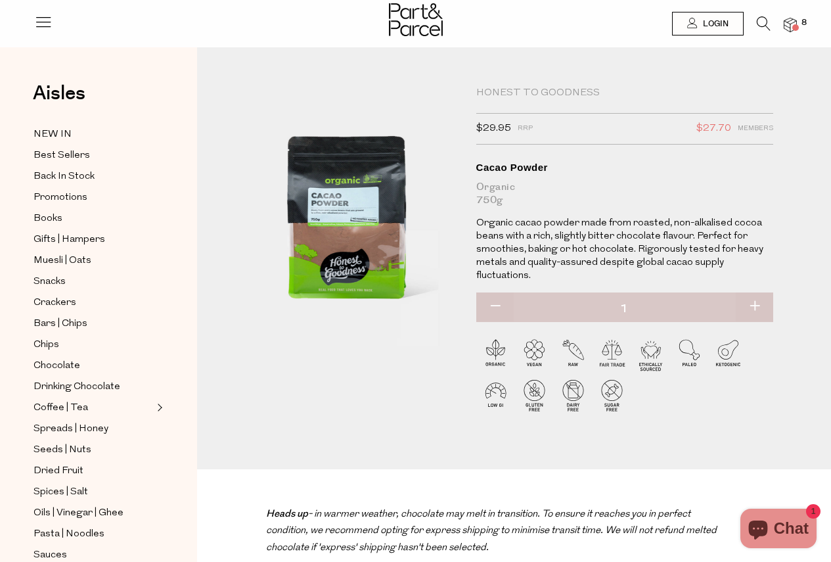
type input "[EMAIL_ADDRESS][DOMAIN_NAME]"
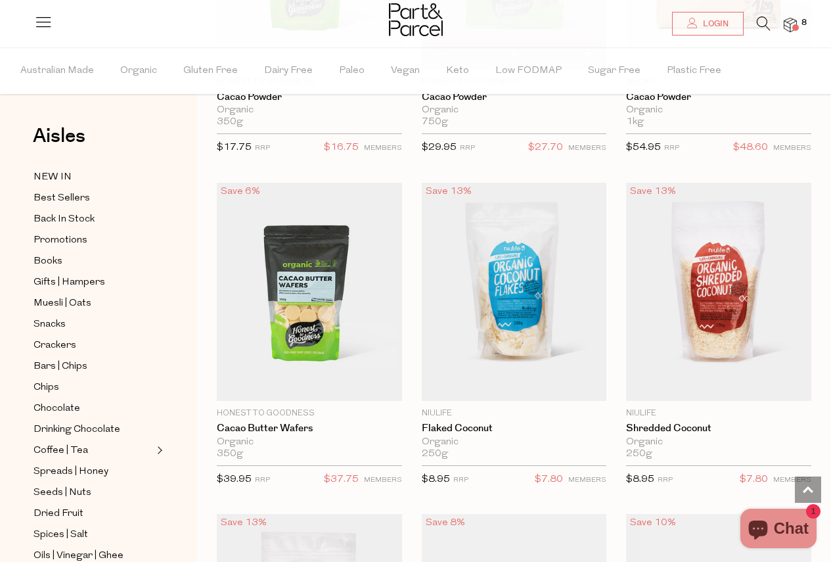
type input "[EMAIL_ADDRESS][DOMAIN_NAME]"
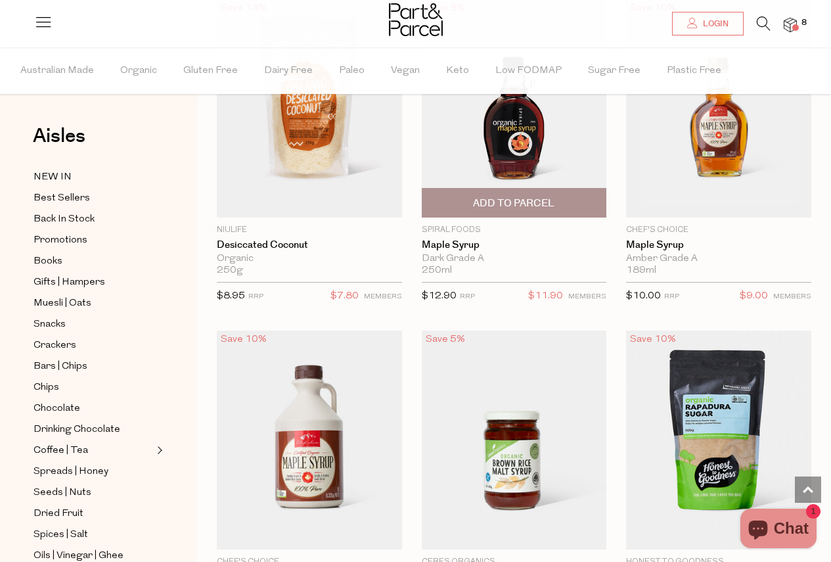
scroll to position [3709, 0]
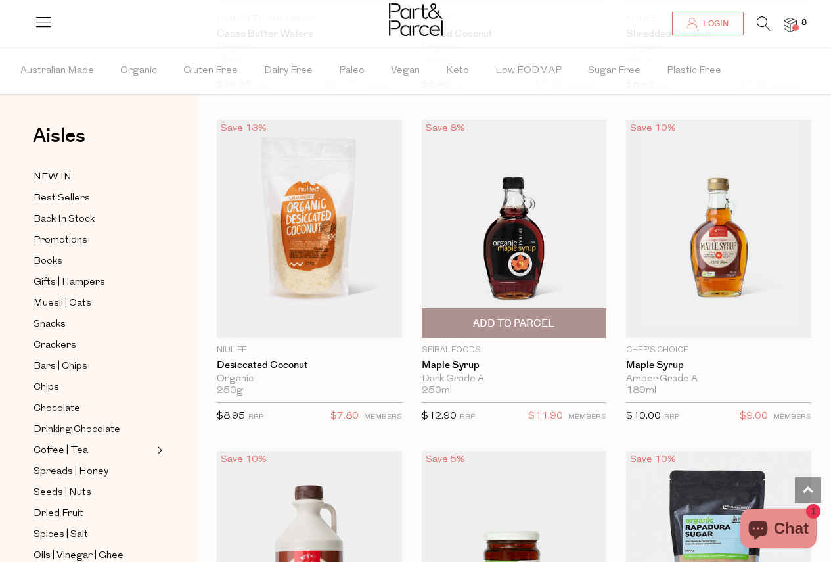
click at [573, 311] on span "Add To Parcel" at bounding box center [514, 323] width 177 height 28
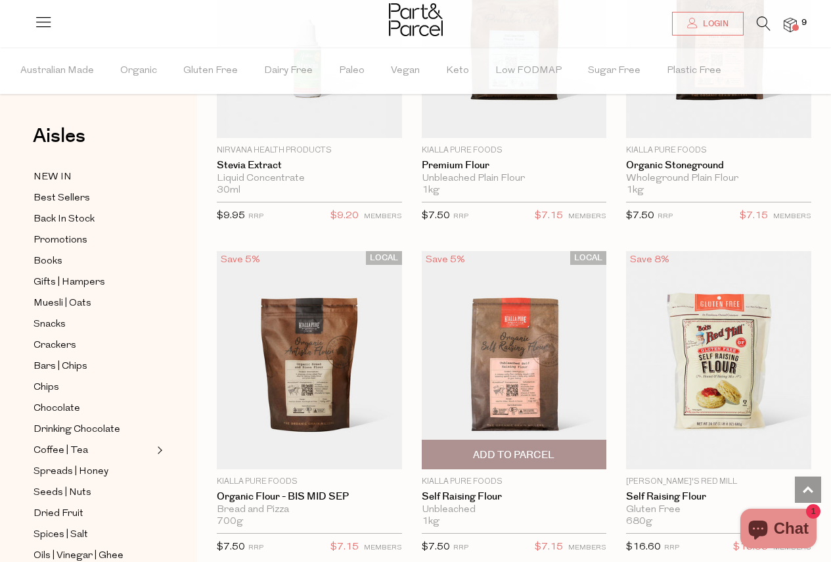
scroll to position [5351, 0]
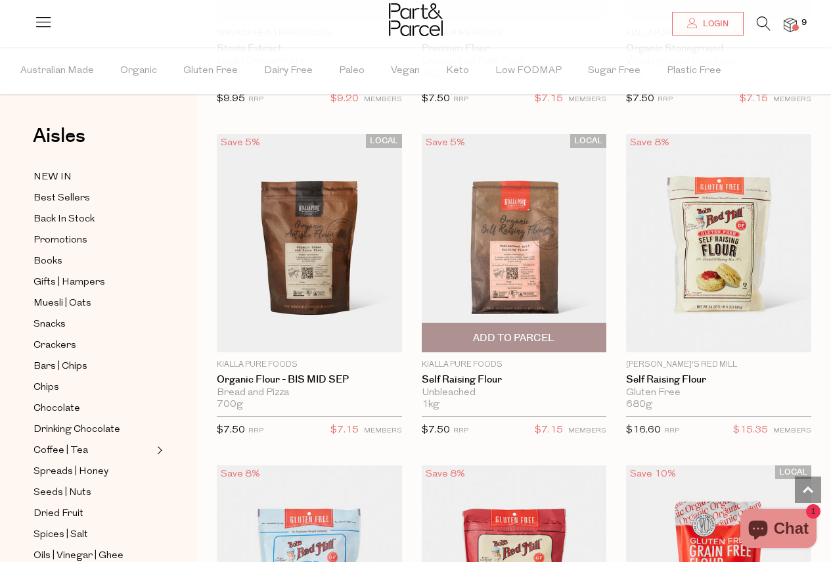
click at [512, 331] on span "Add To Parcel" at bounding box center [513, 338] width 81 height 14
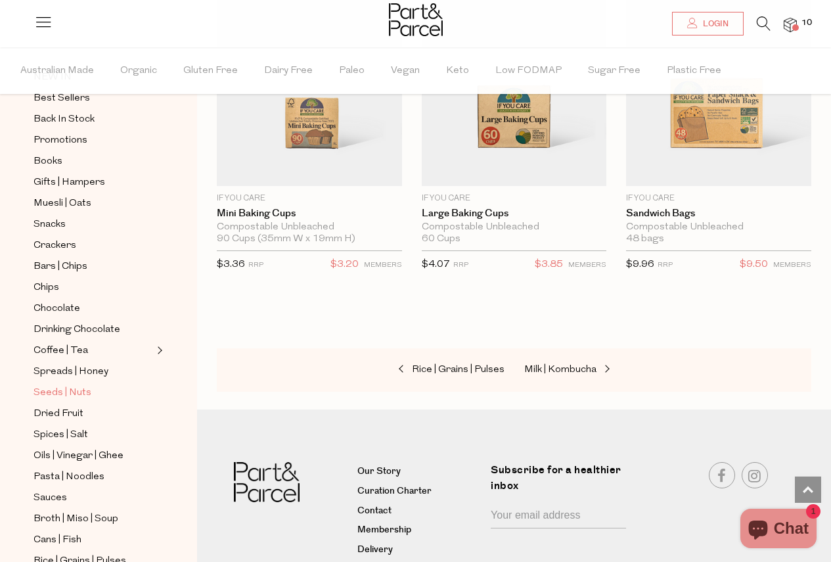
scroll to position [263, 0]
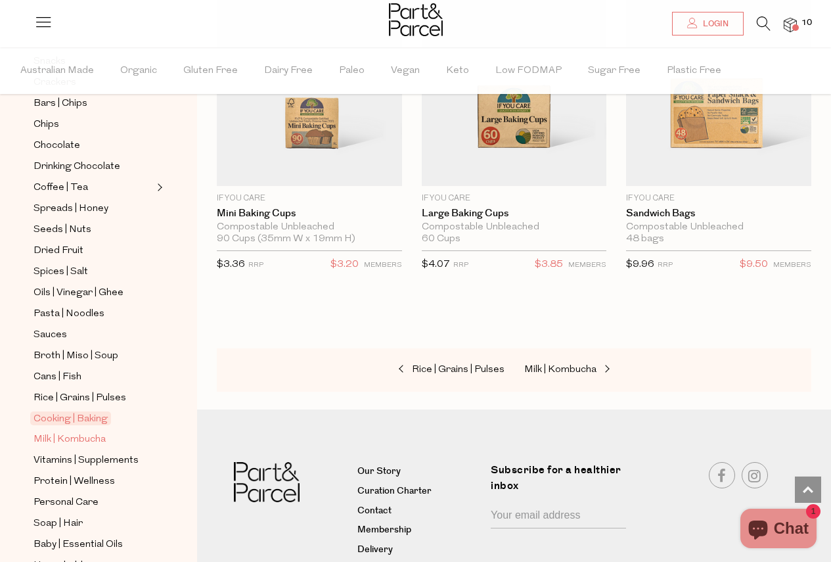
drag, startPoint x: 95, startPoint y: 420, endPoint x: 219, endPoint y: 407, distance: 124.9
click at [94, 432] on span "Milk | Kombucha" at bounding box center [70, 440] width 72 height 16
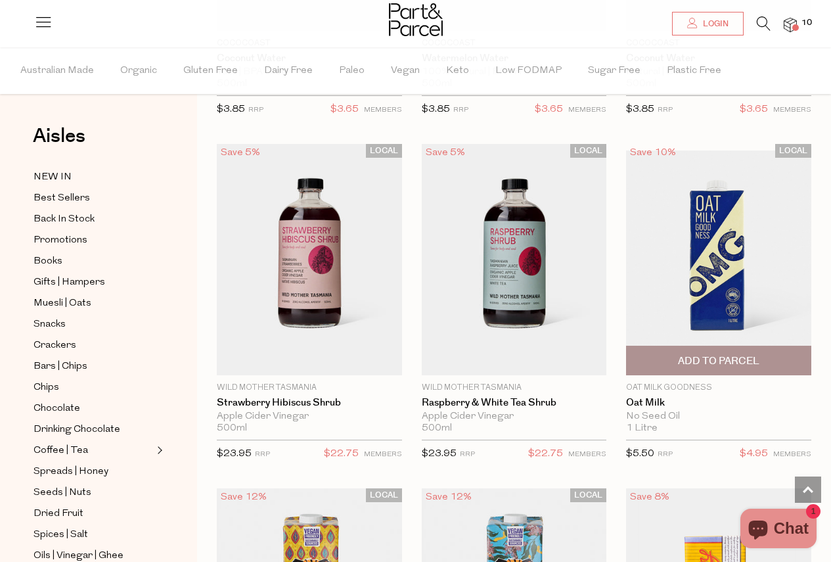
scroll to position [1380, 0]
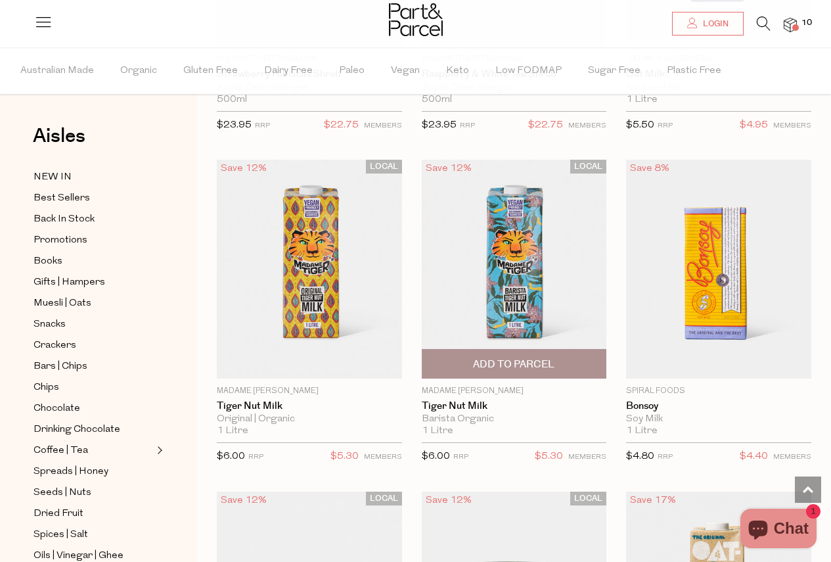
click at [547, 359] on span "Add To Parcel" at bounding box center [513, 364] width 81 height 14
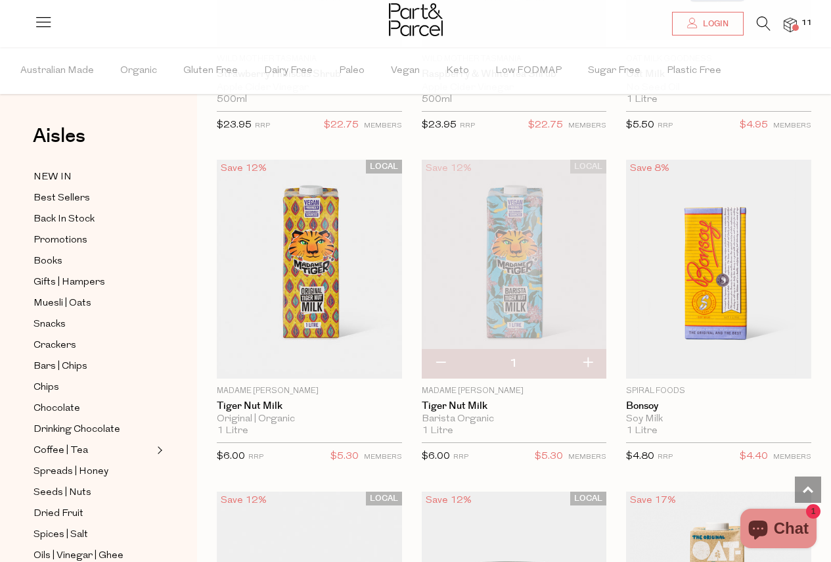
click at [593, 360] on button "button" at bounding box center [587, 363] width 37 height 29
type input "2"
click at [593, 359] on button "button" at bounding box center [587, 363] width 37 height 29
type input "3"
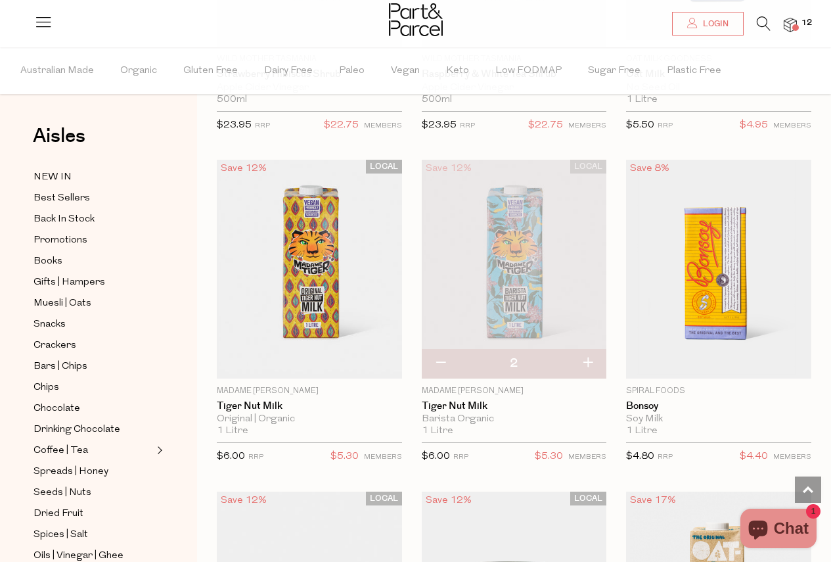
type input "3"
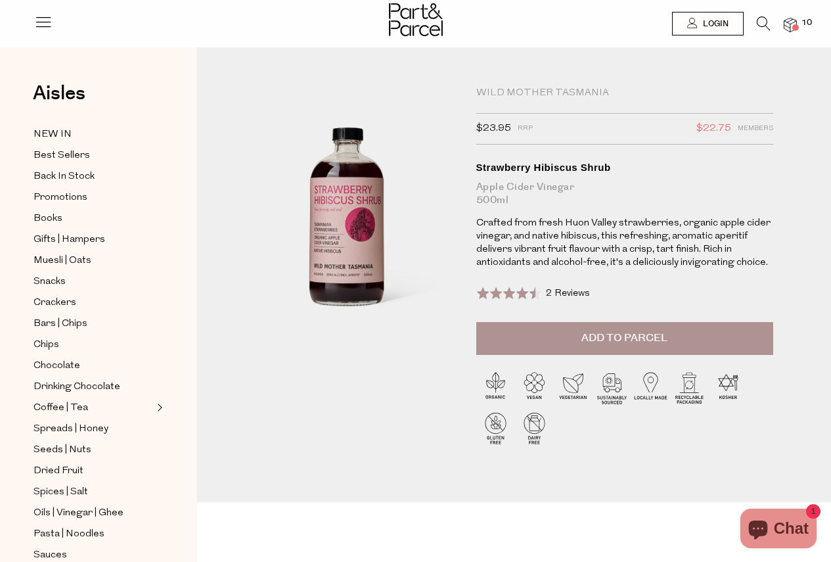
type input "[EMAIL_ADDRESS][DOMAIN_NAME]"
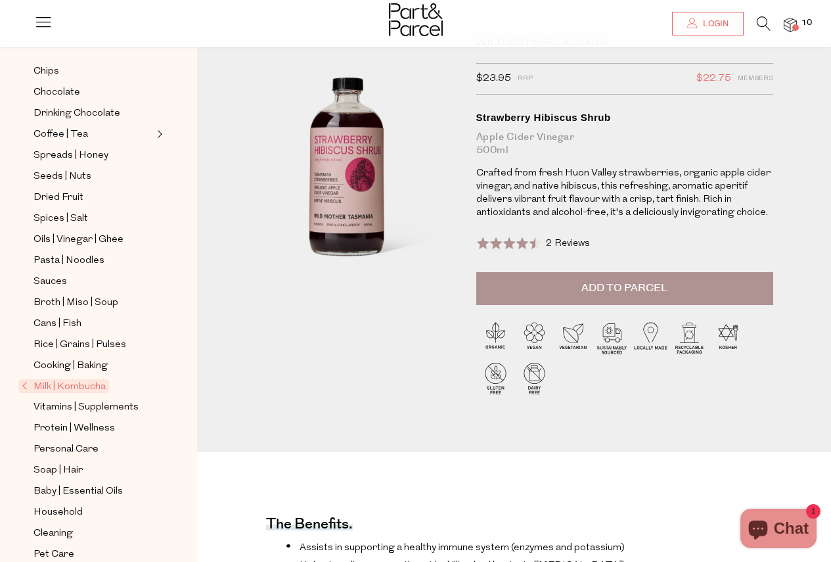
scroll to position [131, 0]
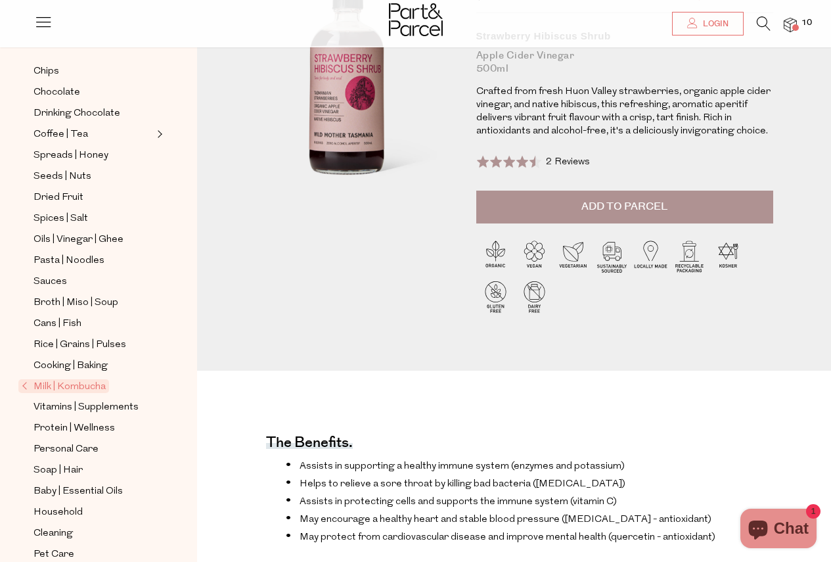
drag, startPoint x: 40, startPoint y: 368, endPoint x: 53, endPoint y: 366, distance: 12.6
click at [39, 379] on span "Milk | Kombucha" at bounding box center [63, 386] width 91 height 14
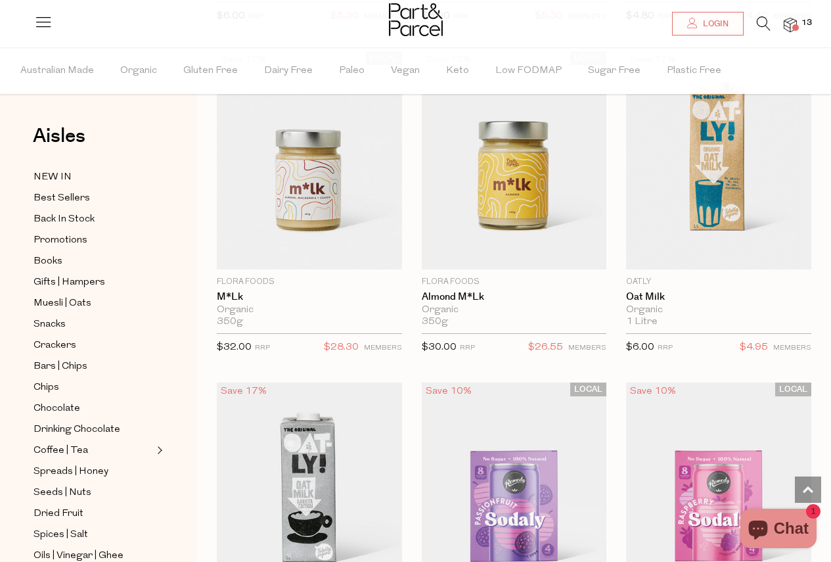
type input "[EMAIL_ADDRESS][DOMAIN_NAME]"
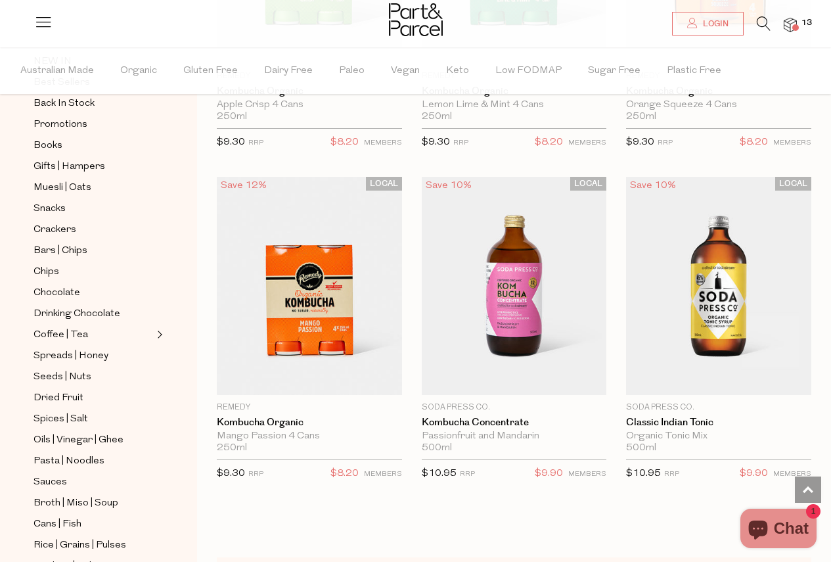
scroll to position [328, 0]
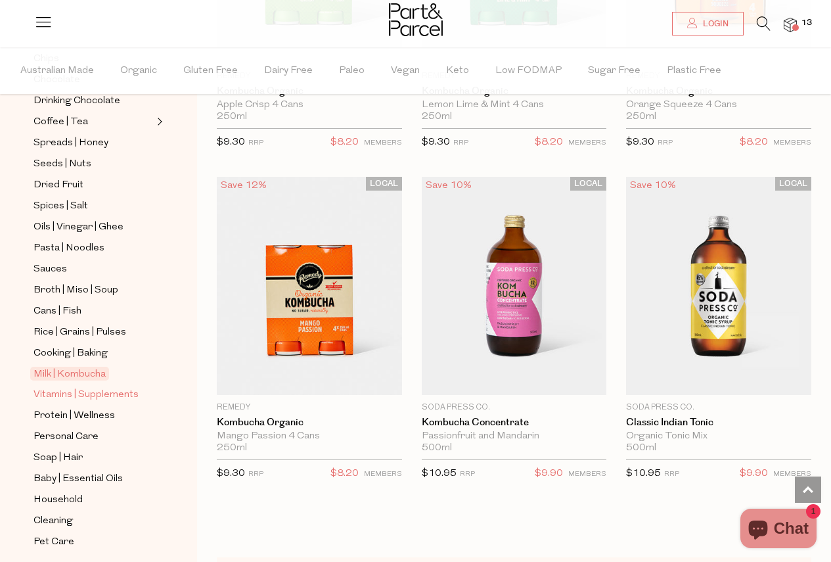
click at [86, 387] on span "Vitamins | Supplements" at bounding box center [86, 395] width 105 height 16
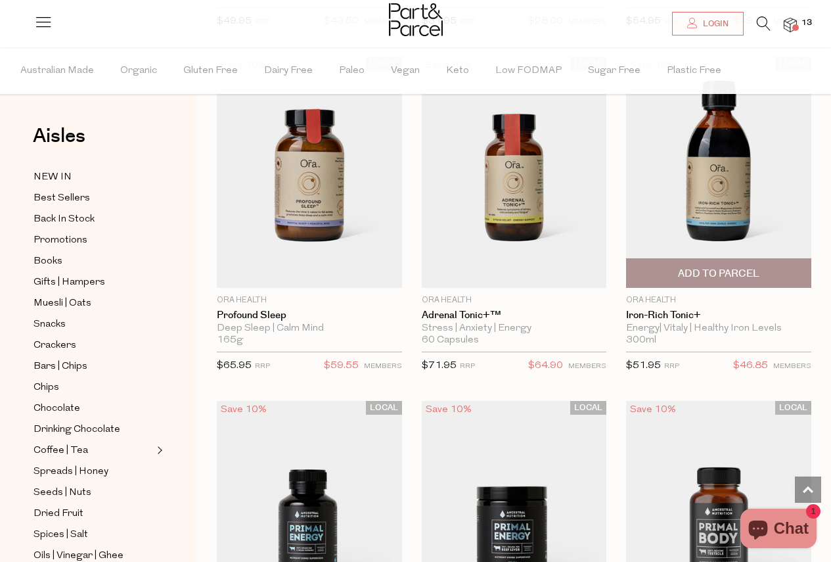
scroll to position [3358, 0]
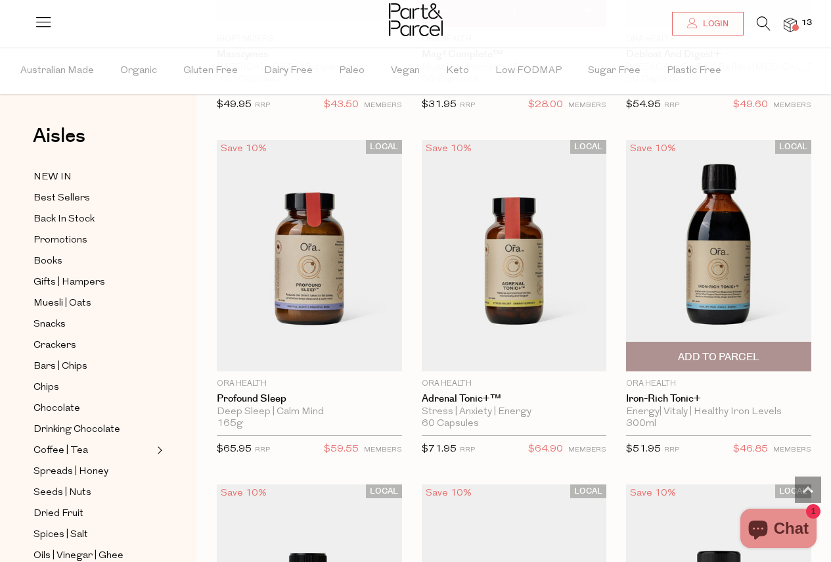
click at [731, 239] on img at bounding box center [718, 255] width 185 height 231
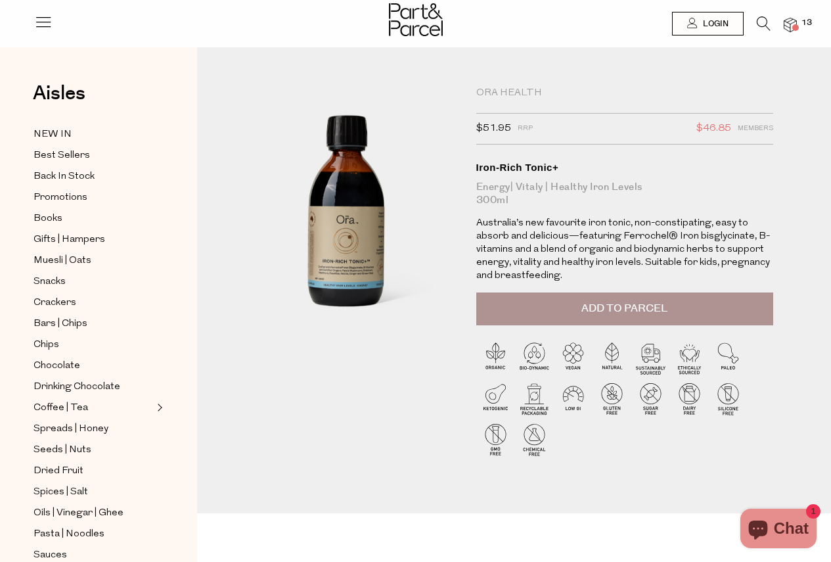
type input "[EMAIL_ADDRESS][DOMAIN_NAME]"
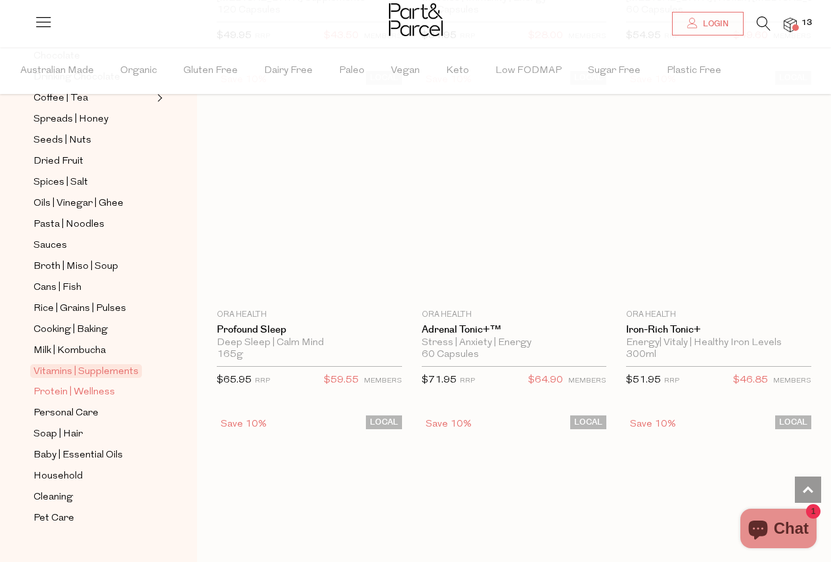
scroll to position [3821, 0]
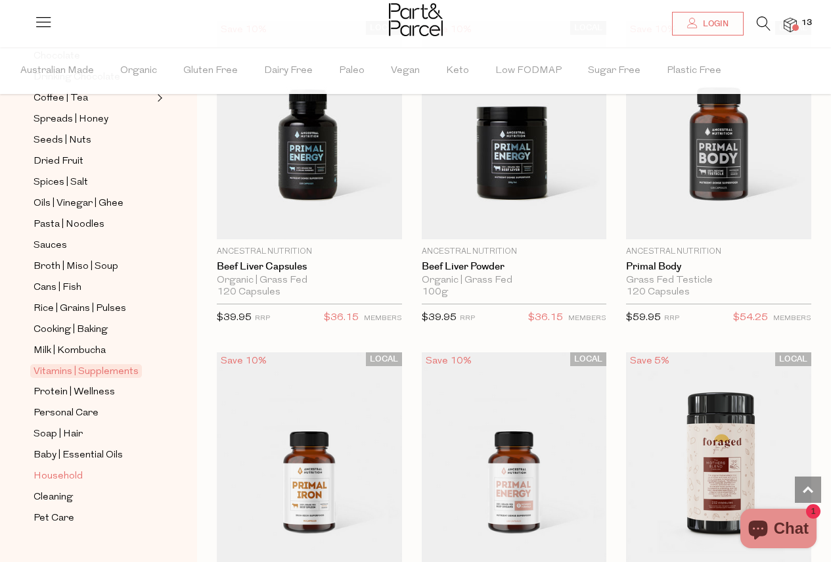
type input "[EMAIL_ADDRESS][DOMAIN_NAME]"
drag, startPoint x: 72, startPoint y: 390, endPoint x: 83, endPoint y: 394, distance: 11.2
click at [72, 405] on span "Personal Care" at bounding box center [66, 413] width 65 height 16
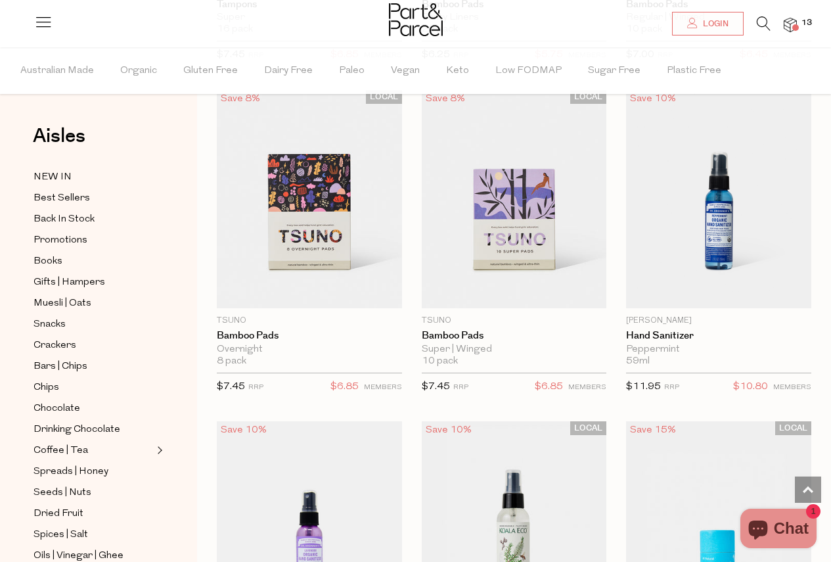
scroll to position [4401, 0]
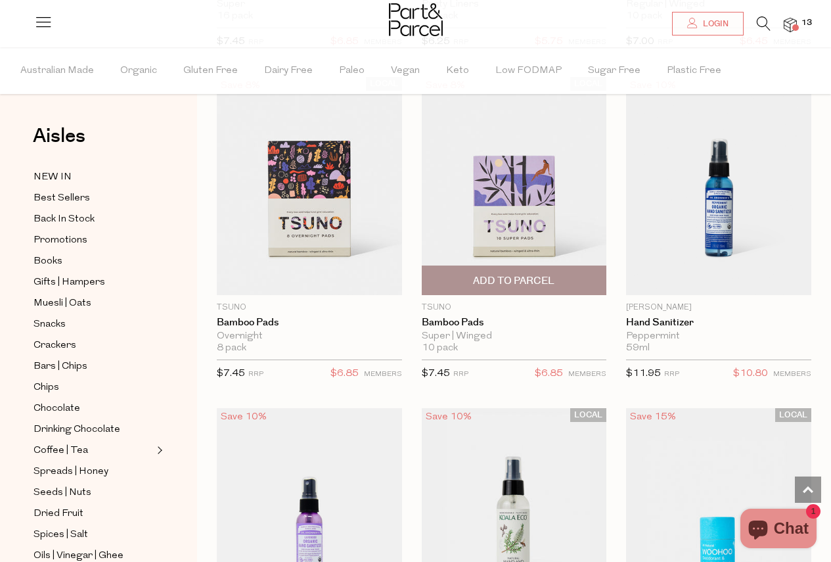
click at [539, 266] on span "Add To Parcel" at bounding box center [514, 280] width 177 height 28
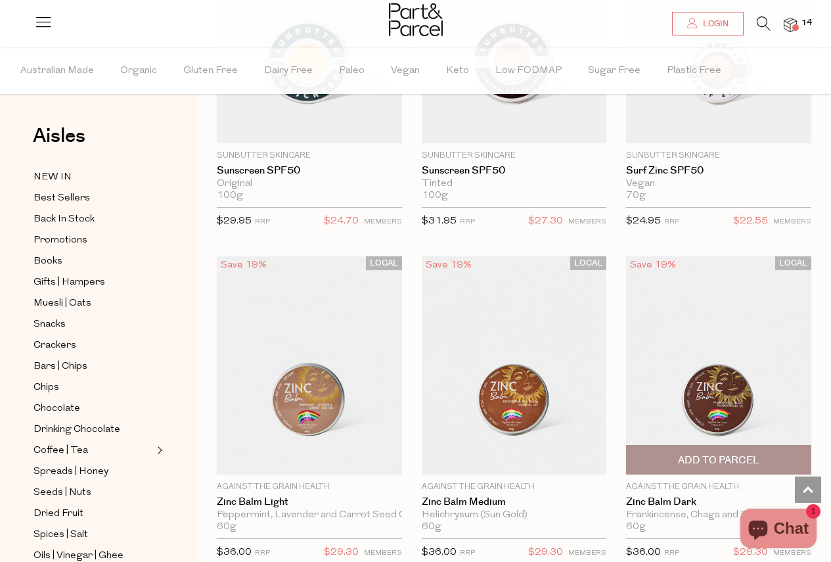
scroll to position [6044, 0]
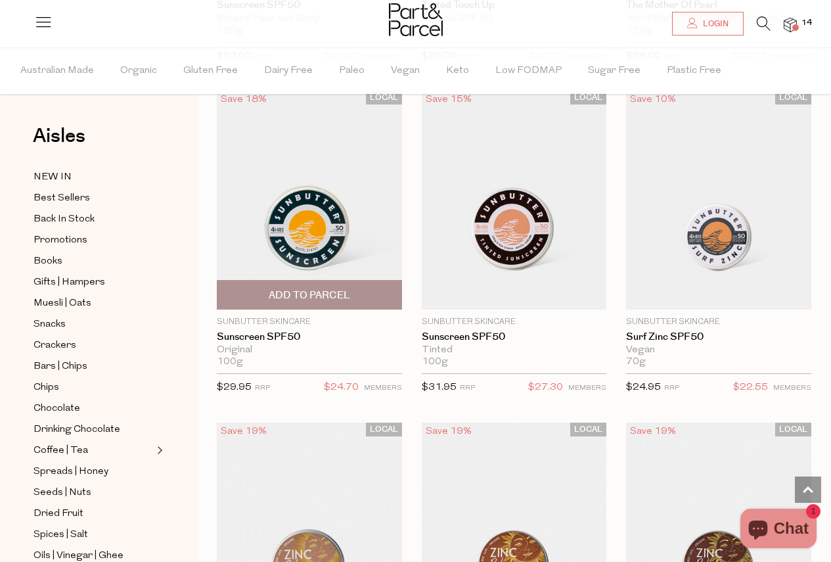
click at [308, 288] on span "Add To Parcel" at bounding box center [309, 295] width 81 height 14
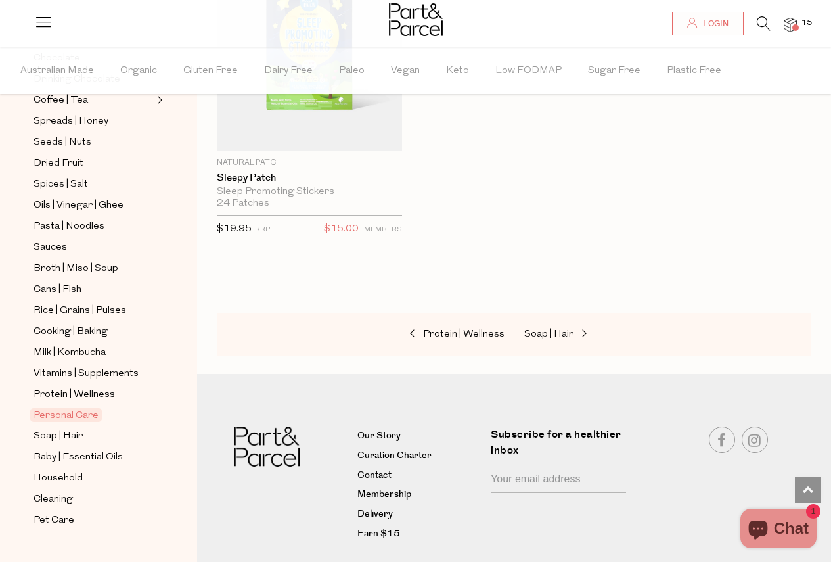
scroll to position [352, 0]
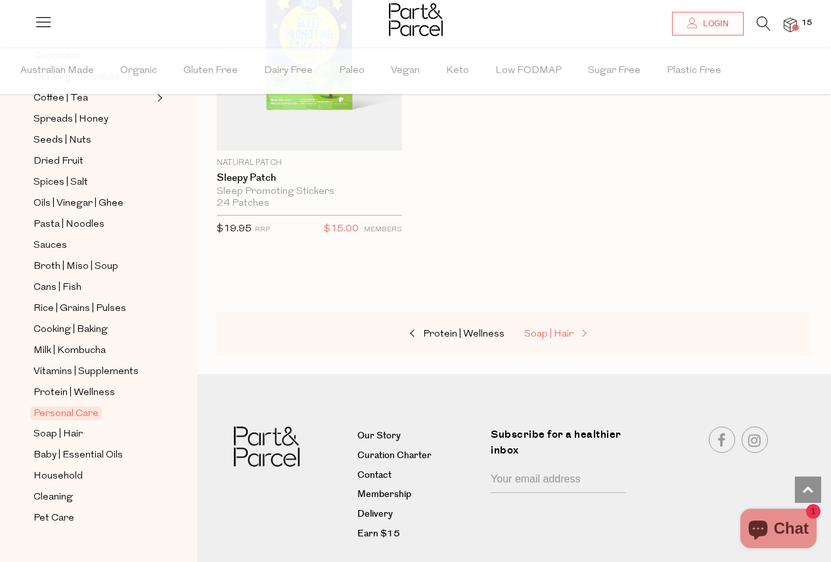
click at [568, 329] on span "Soap | Hair" at bounding box center [548, 334] width 49 height 10
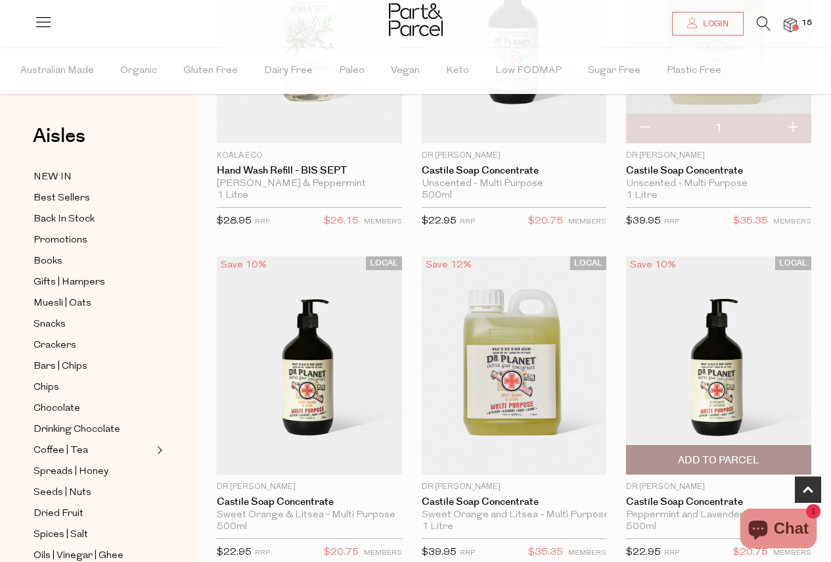
scroll to position [657, 0]
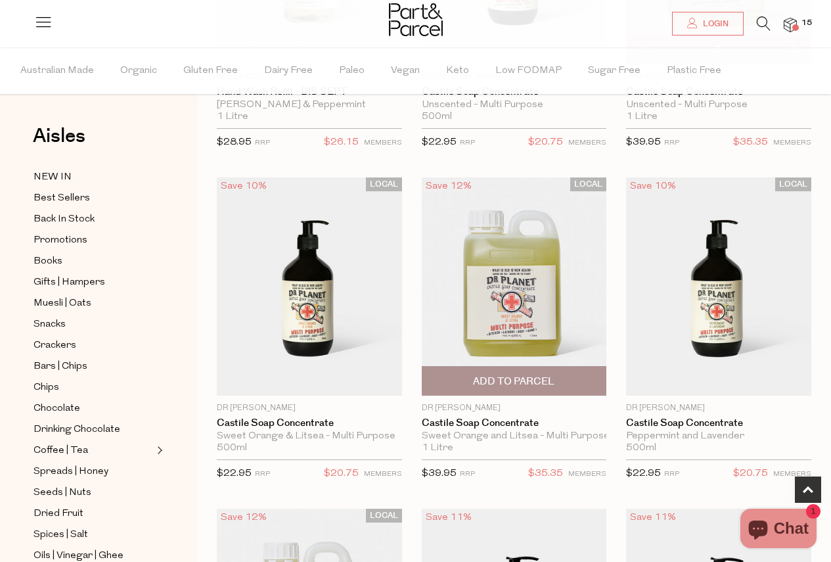
click at [532, 384] on span "Add To Parcel" at bounding box center [513, 381] width 81 height 14
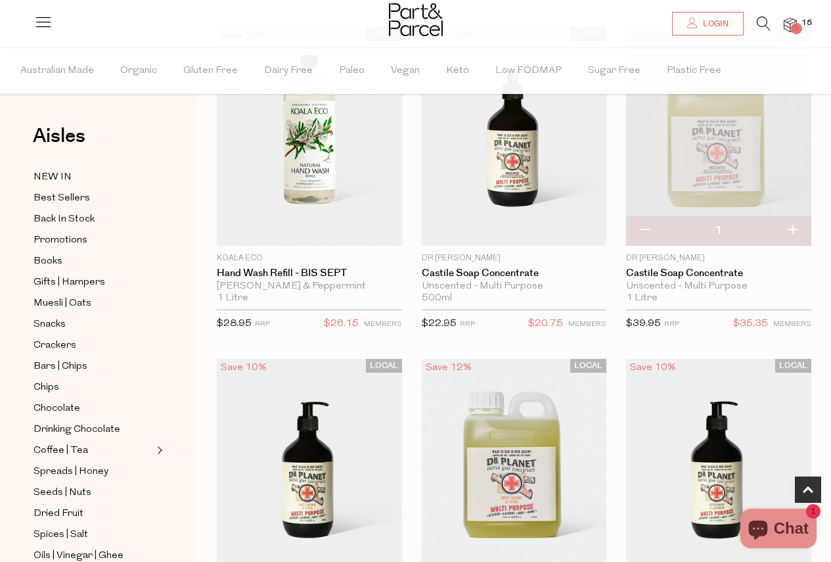
scroll to position [460, 0]
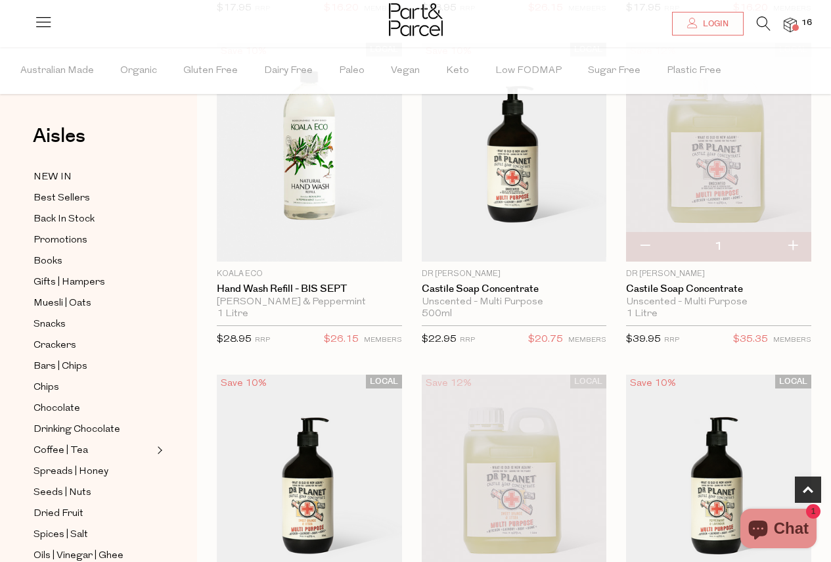
click at [637, 246] on button "button" at bounding box center [644, 246] width 37 height 29
type input "0"
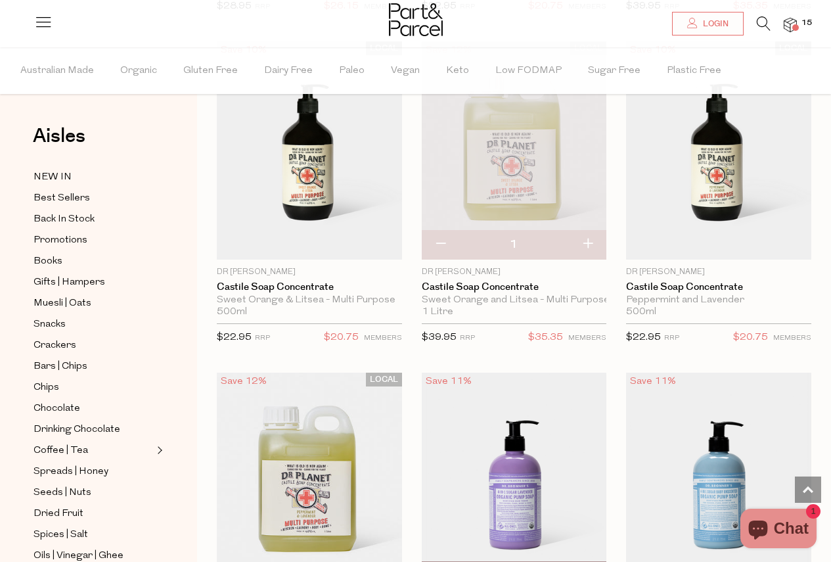
scroll to position [788, 0]
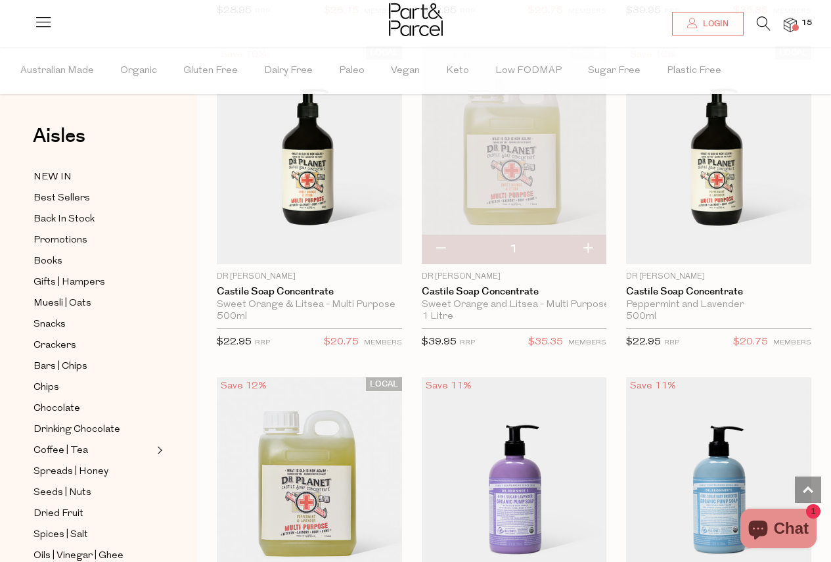
click at [516, 145] on img at bounding box center [514, 154] width 185 height 218
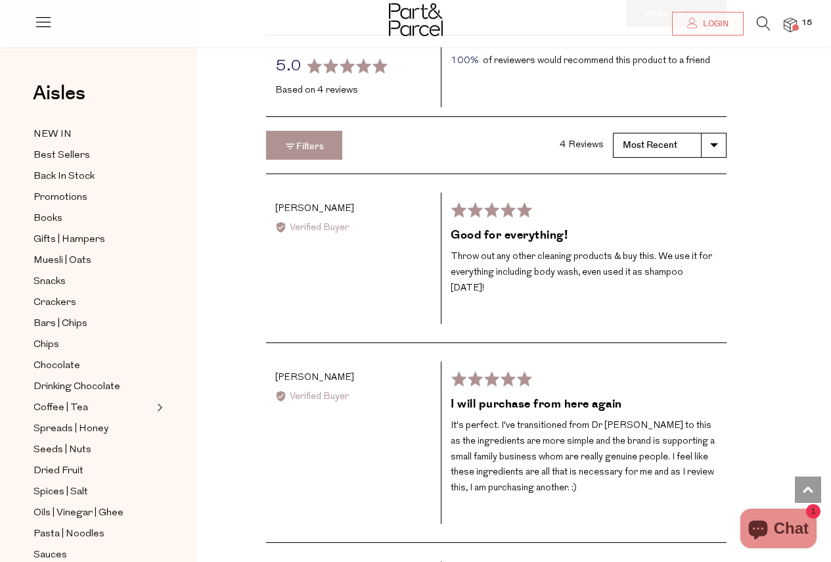
scroll to position [1380, 0]
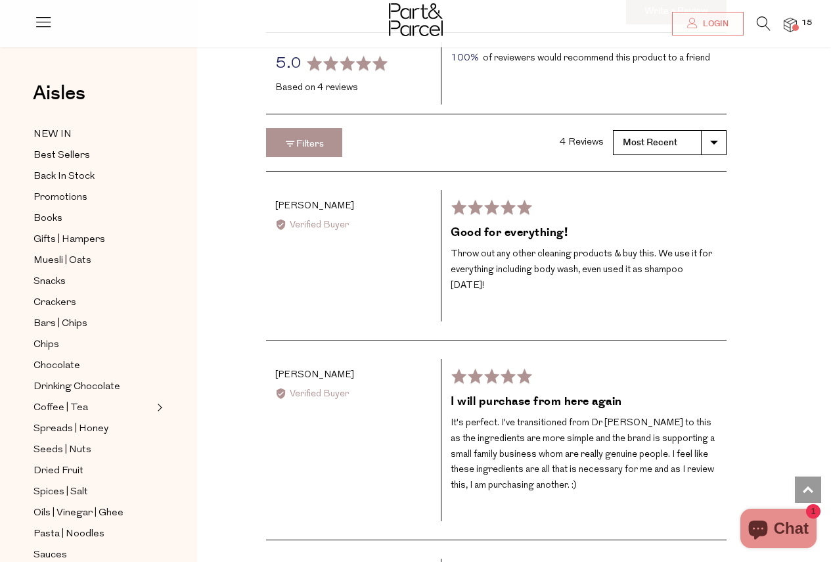
type input "[EMAIL_ADDRESS][DOMAIN_NAME]"
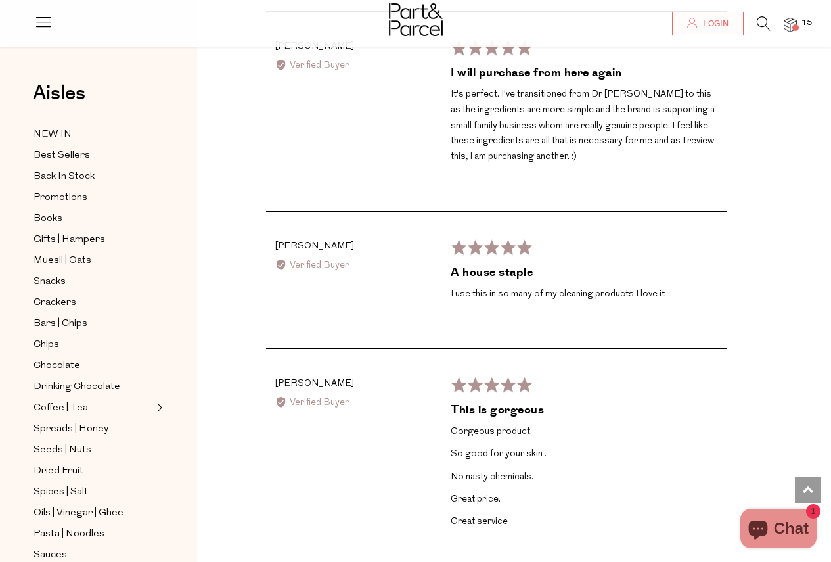
scroll to position [1774, 0]
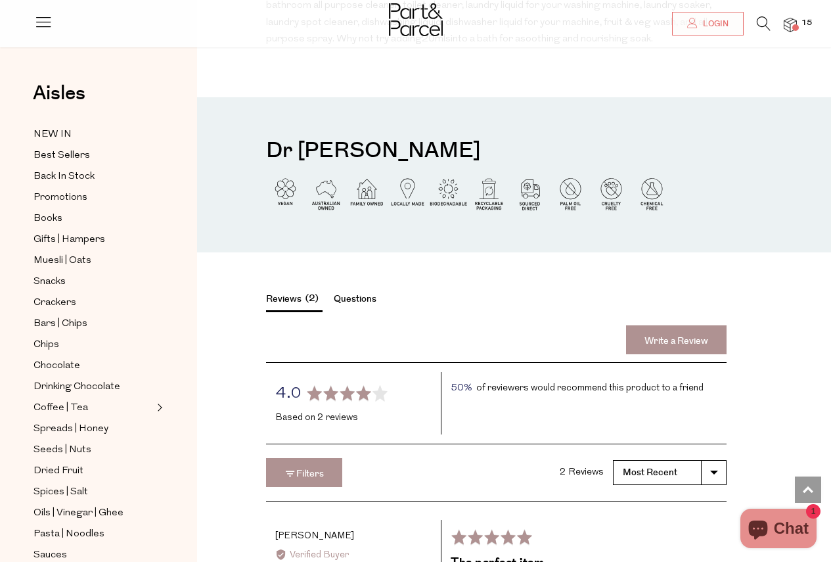
scroll to position [1511, 0]
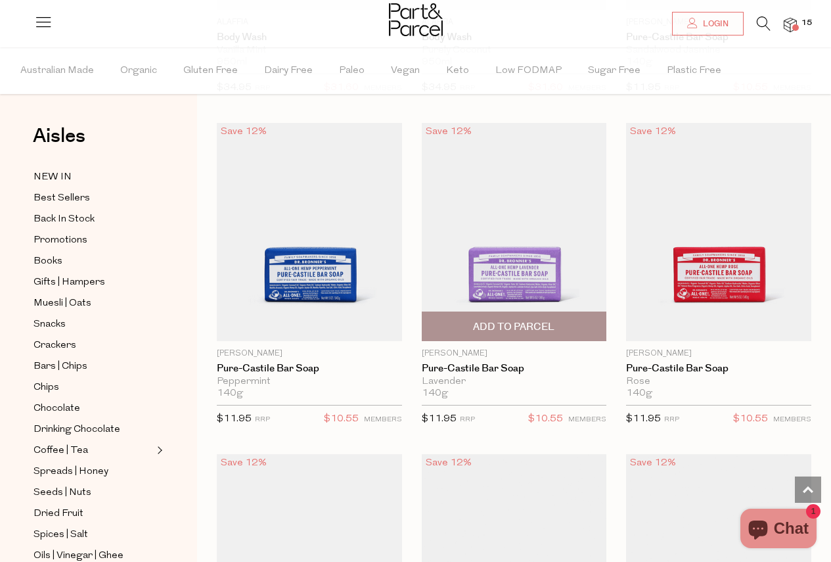
type input "[EMAIL_ADDRESS][DOMAIN_NAME]"
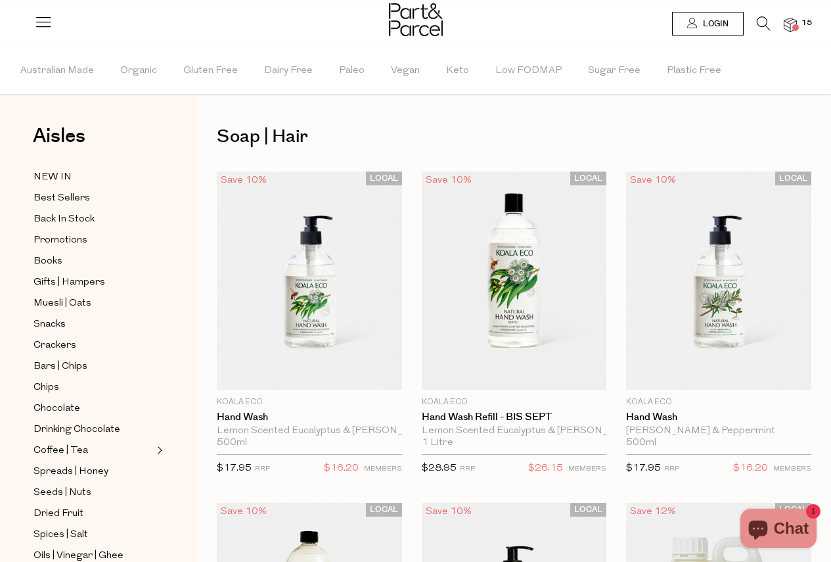
click at [789, 26] on img at bounding box center [790, 25] width 13 height 15
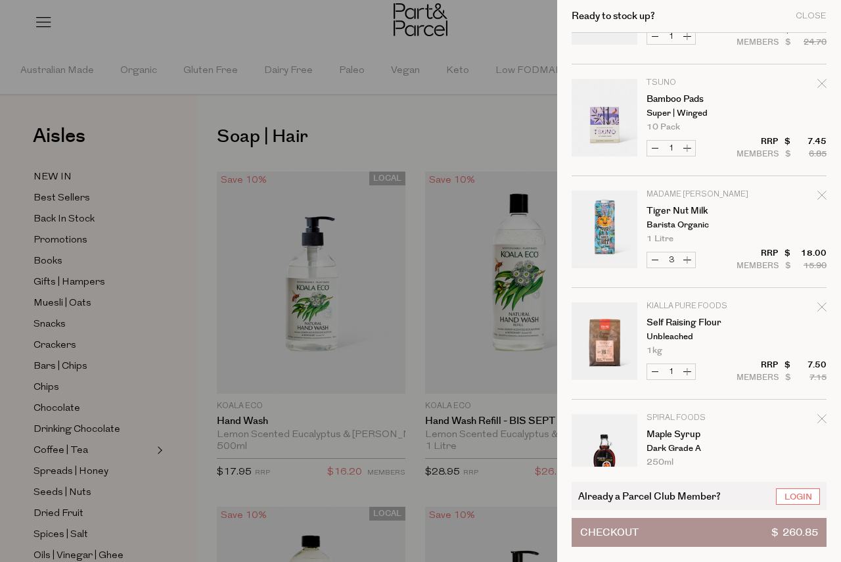
scroll to position [197, 0]
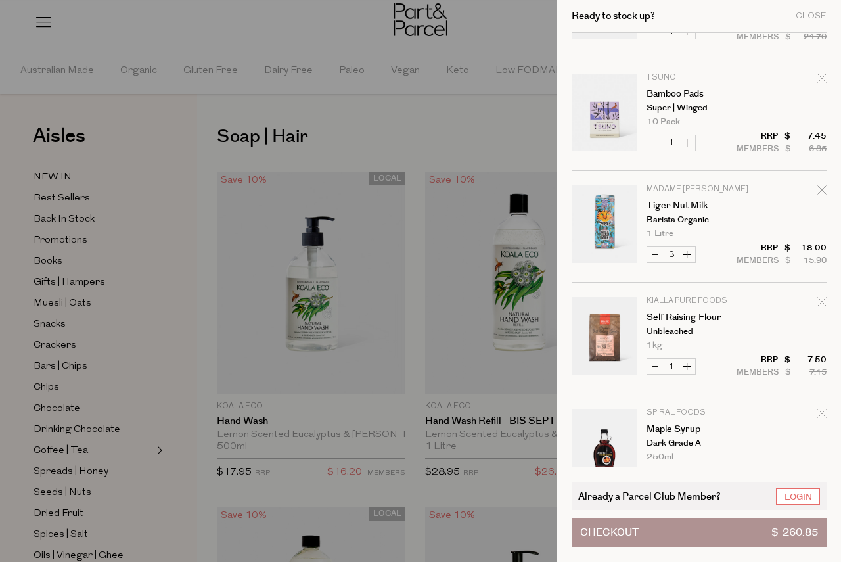
click at [818, 302] on icon "Remove Self Raising Flour" at bounding box center [821, 301] width 9 height 9
type input "Add Membership"
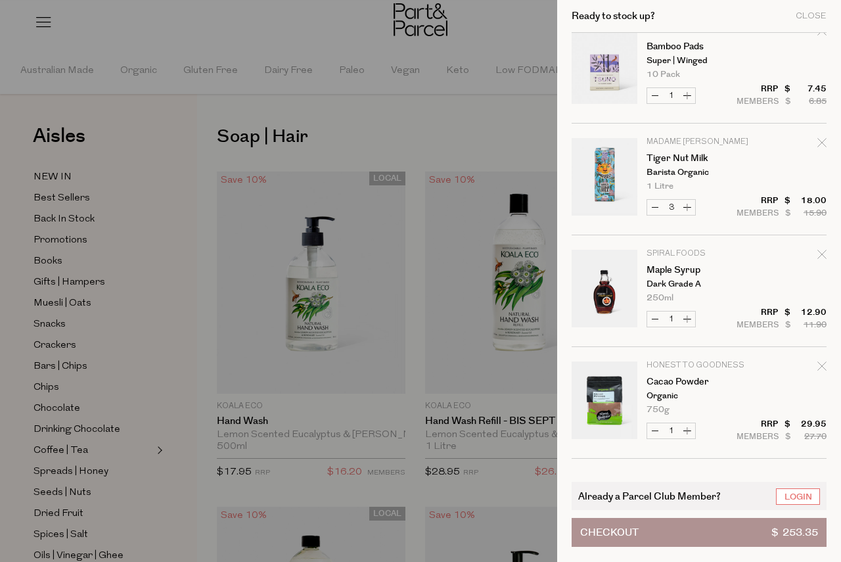
scroll to position [328, 0]
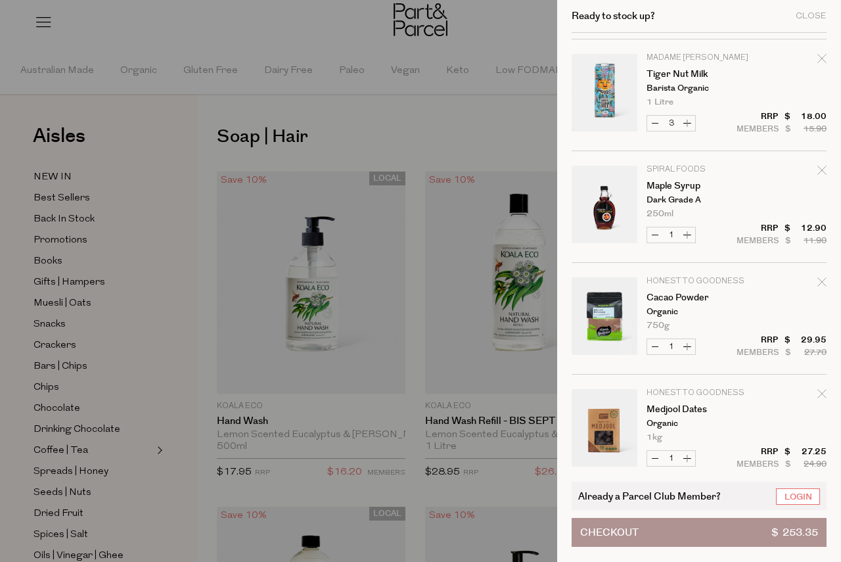
click at [822, 166] on icon "Remove Maple Syrup" at bounding box center [821, 170] width 9 height 9
type input "Add Membership"
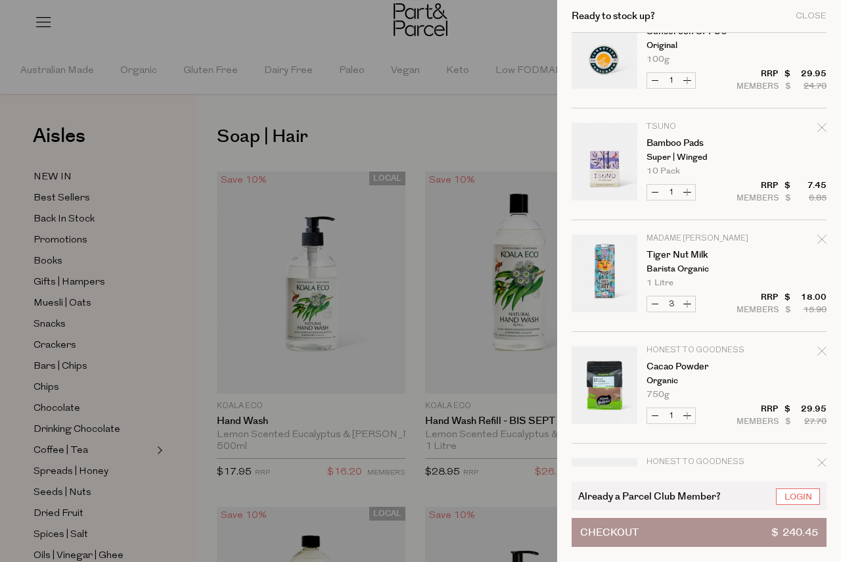
scroll to position [0, 0]
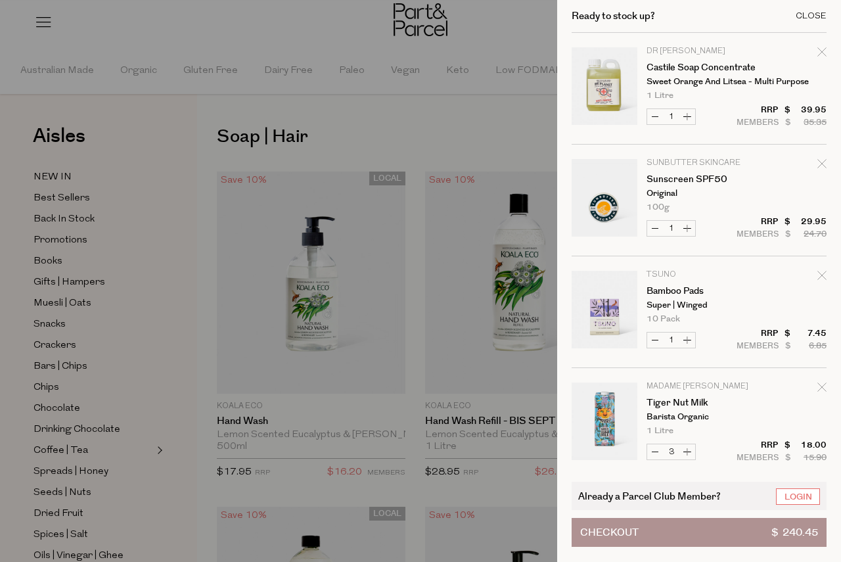
click at [813, 18] on div "Close" at bounding box center [811, 16] width 31 height 9
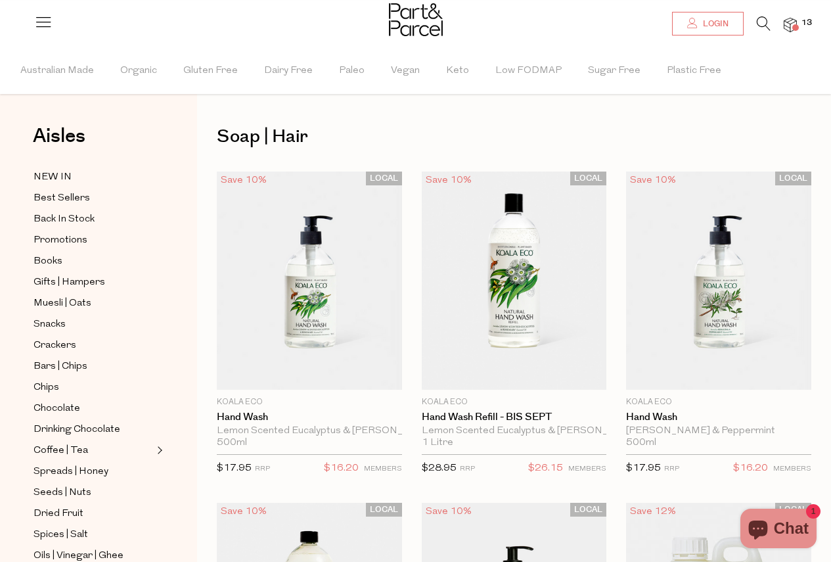
click at [727, 15] on link "Login" at bounding box center [708, 24] width 72 height 24
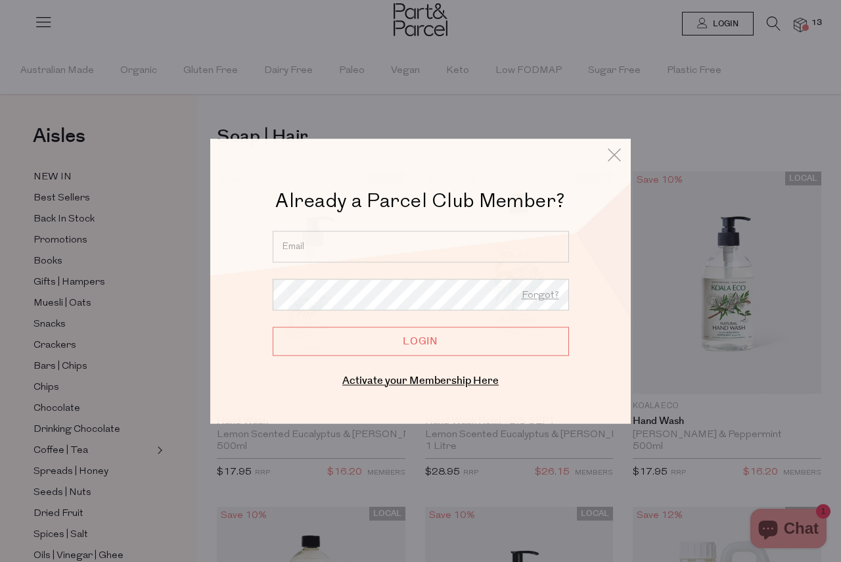
type input "[EMAIL_ADDRESS][DOMAIN_NAME]"
drag, startPoint x: 414, startPoint y: 348, endPoint x: 436, endPoint y: 392, distance: 49.9
click at [414, 348] on input "Login" at bounding box center [421, 340] width 296 height 29
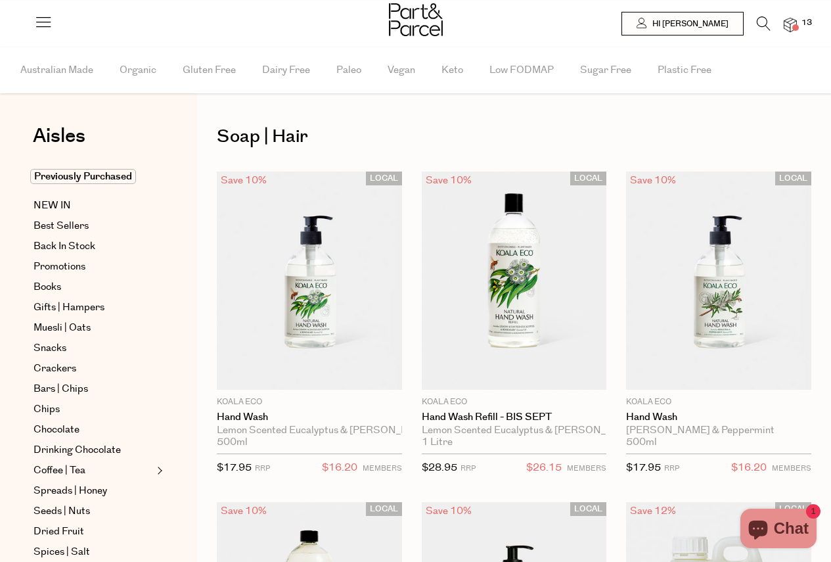
click at [801, 20] on span "13" at bounding box center [806, 23] width 17 height 12
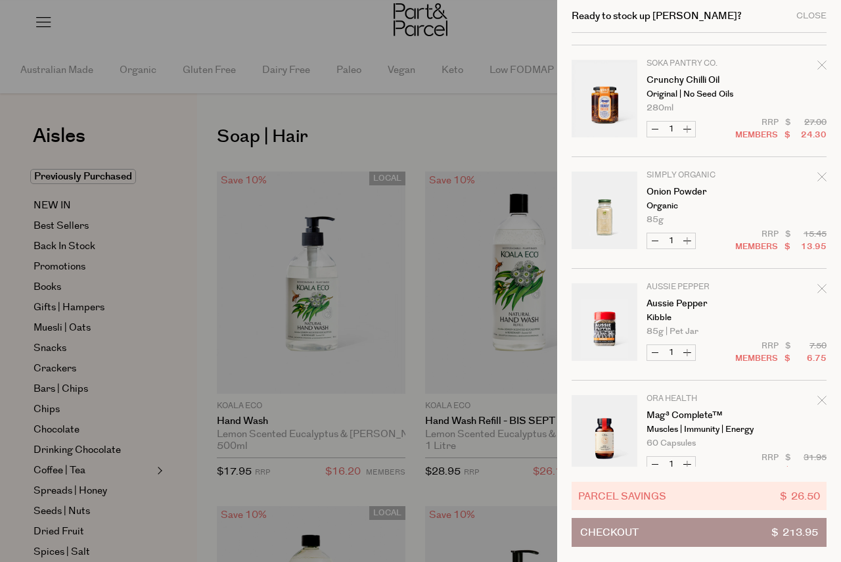
scroll to position [795, 0]
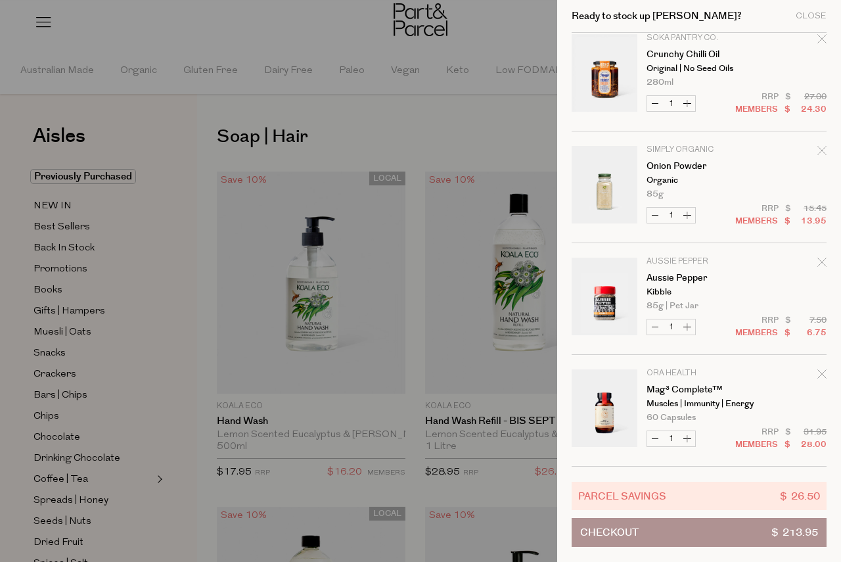
type input "[EMAIL_ADDRESS][DOMAIN_NAME]"
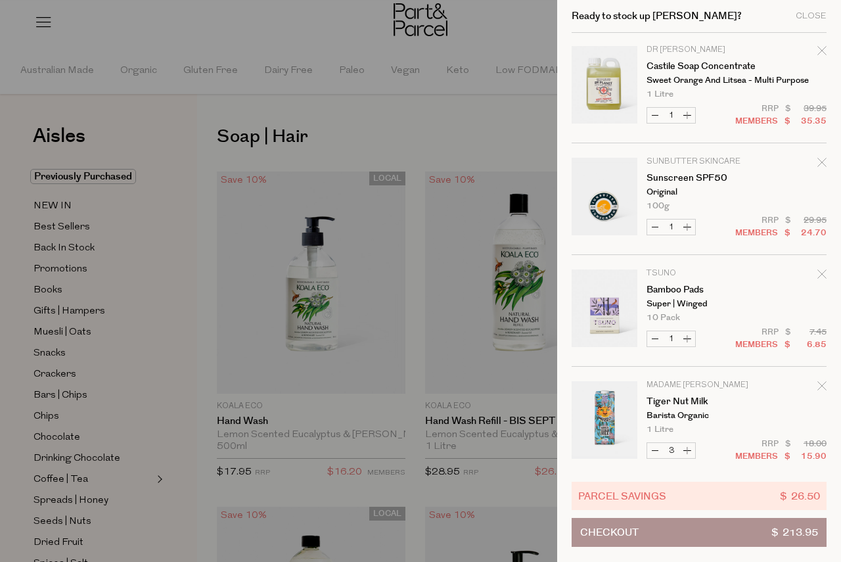
scroll to position [0, 0]
click at [654, 451] on button "Decrease Tiger Nut Milk" at bounding box center [655, 451] width 16 height 15
type input "2"
drag, startPoint x: 805, startPoint y: 16, endPoint x: 784, endPoint y: 24, distance: 22.5
click at [805, 15] on div "Close" at bounding box center [811, 16] width 31 height 9
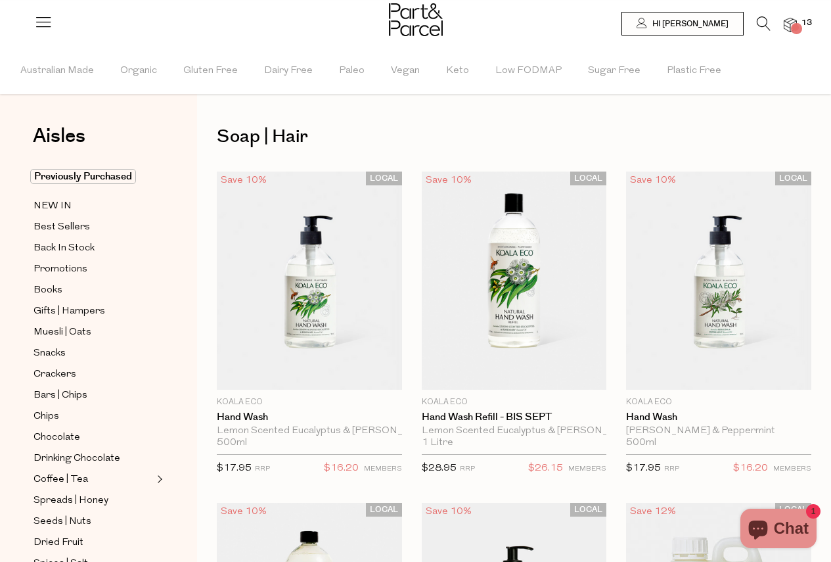
click at [786, 28] on img at bounding box center [790, 25] width 13 height 15
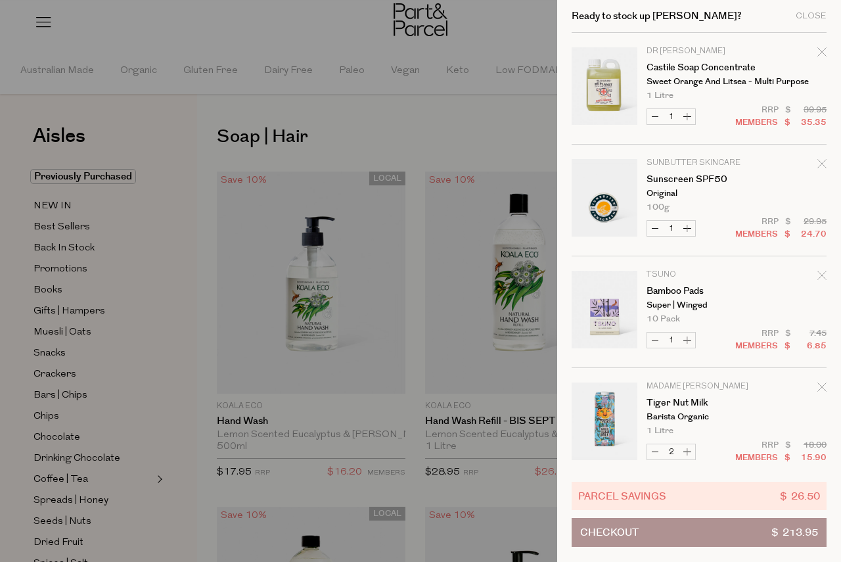
click at [658, 531] on button "Checkout $ 213.95" at bounding box center [699, 532] width 255 height 29
